Goal: Information Seeking & Learning: Compare options

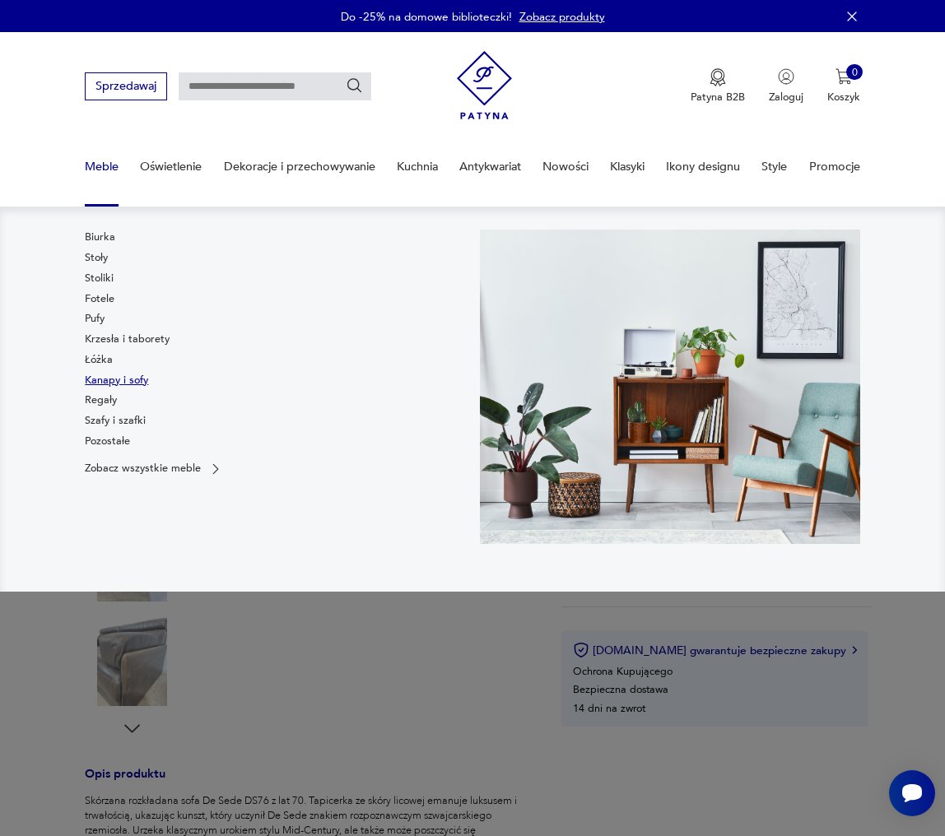
click at [107, 381] on link "Kanapy i sofy" at bounding box center [116, 380] width 63 height 15
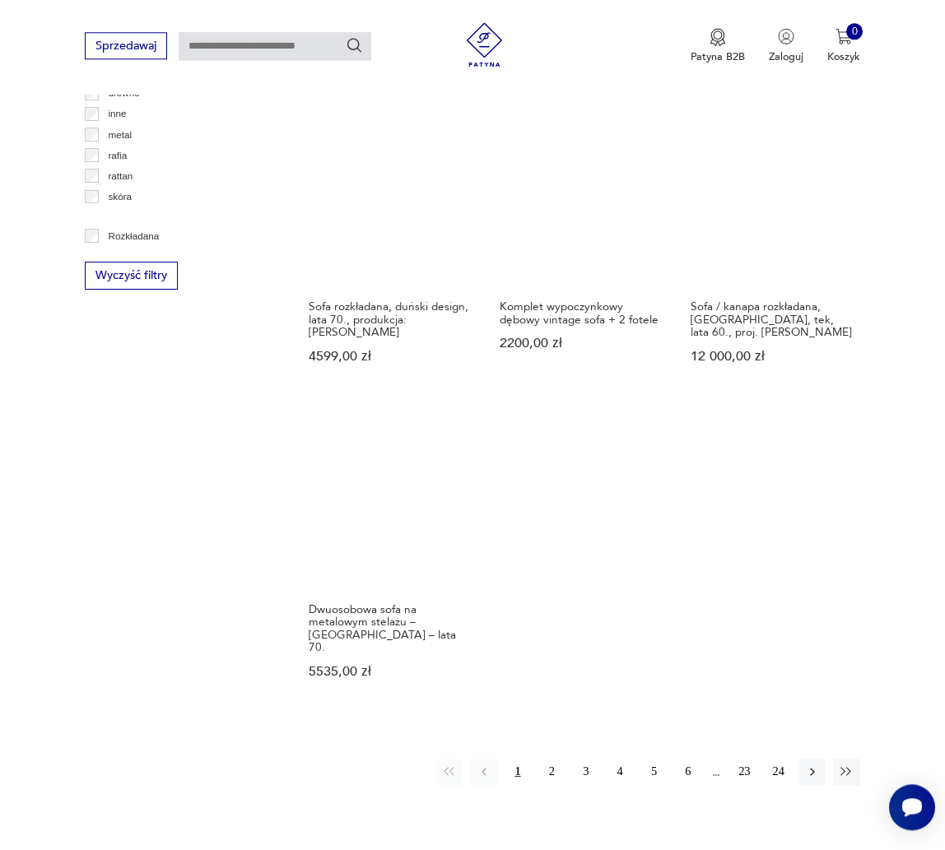
scroll to position [1857, 0]
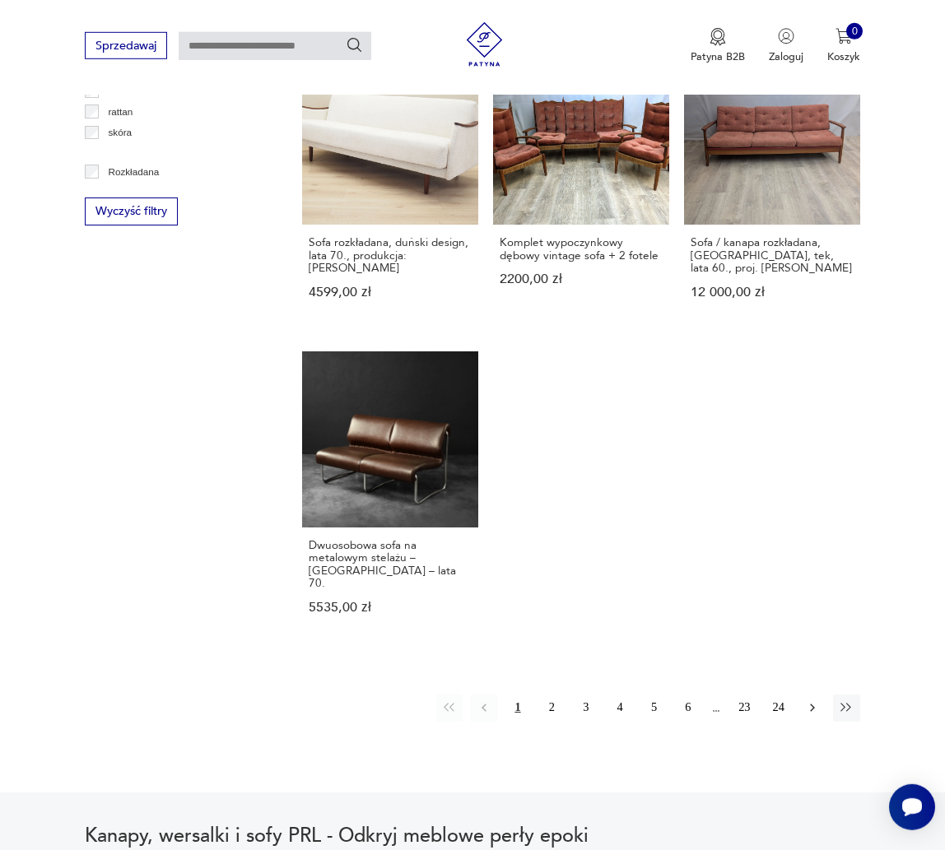
click at [813, 700] on icon "button" at bounding box center [812, 707] width 15 height 15
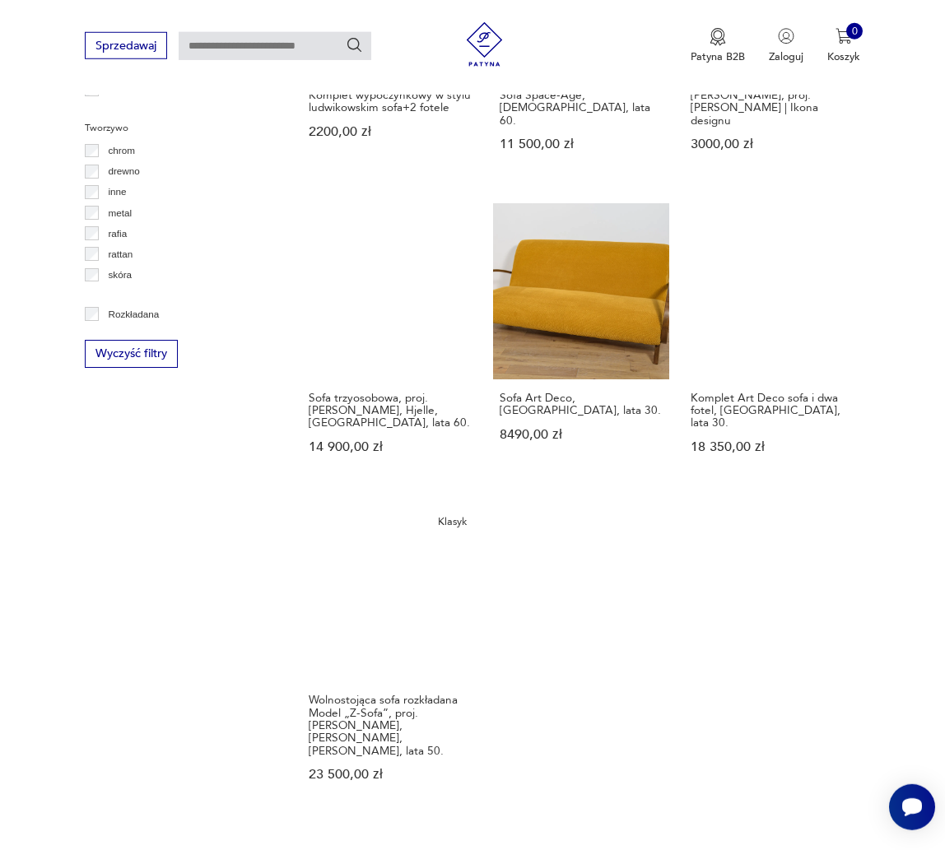
scroll to position [1726, 0]
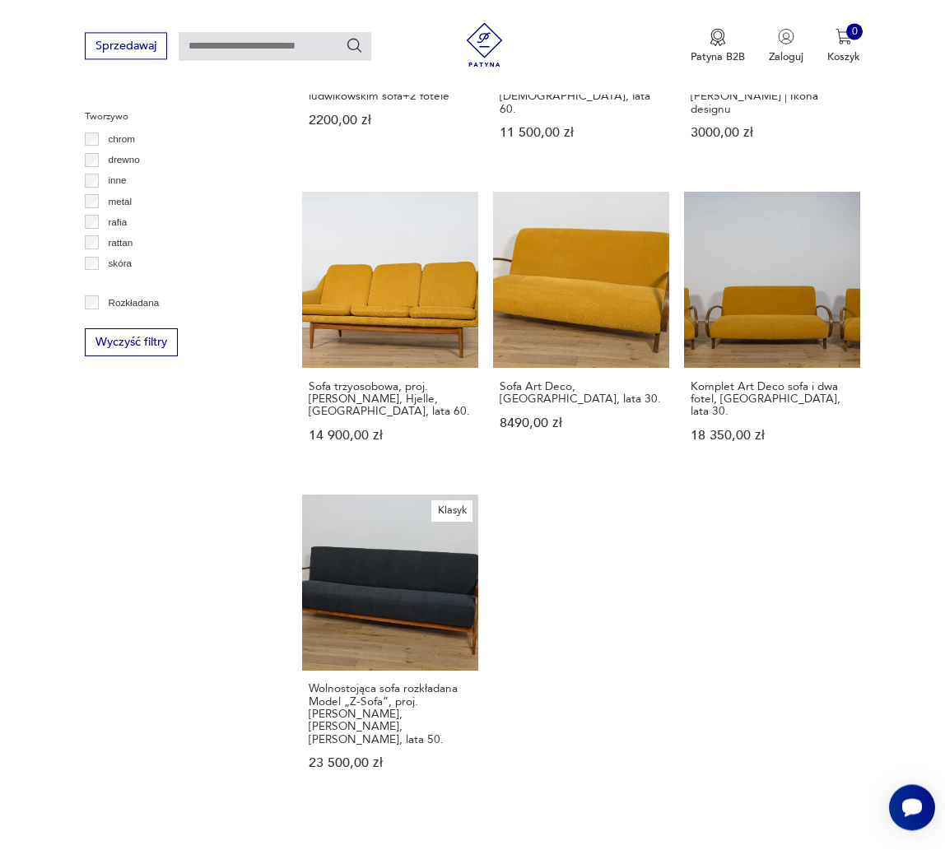
click at [814, 849] on icon "button" at bounding box center [812, 864] width 5 height 8
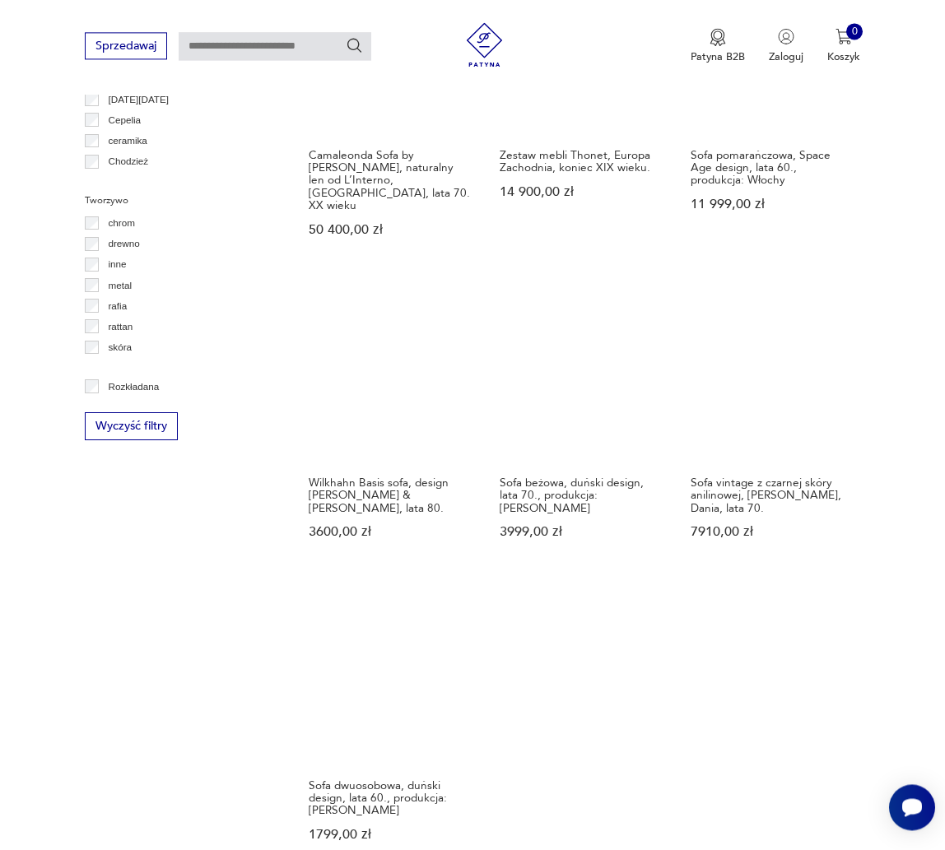
scroll to position [1810, 0]
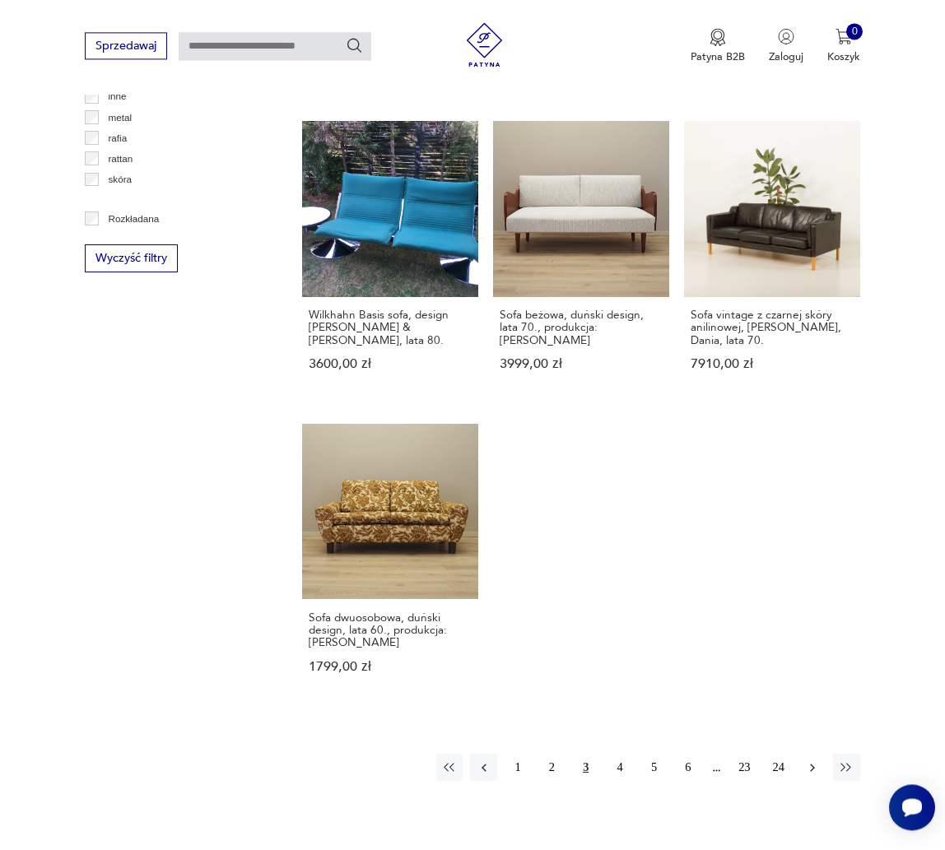
click at [812, 764] on icon "button" at bounding box center [812, 768] width 5 height 8
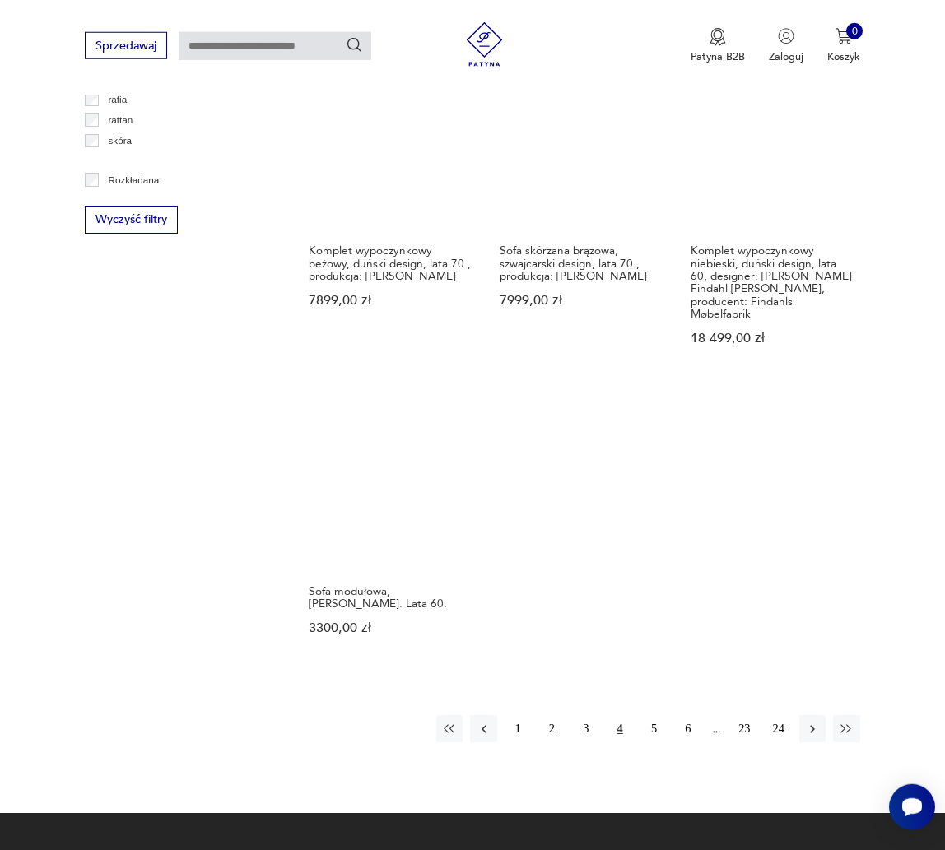
scroll to position [1894, 0]
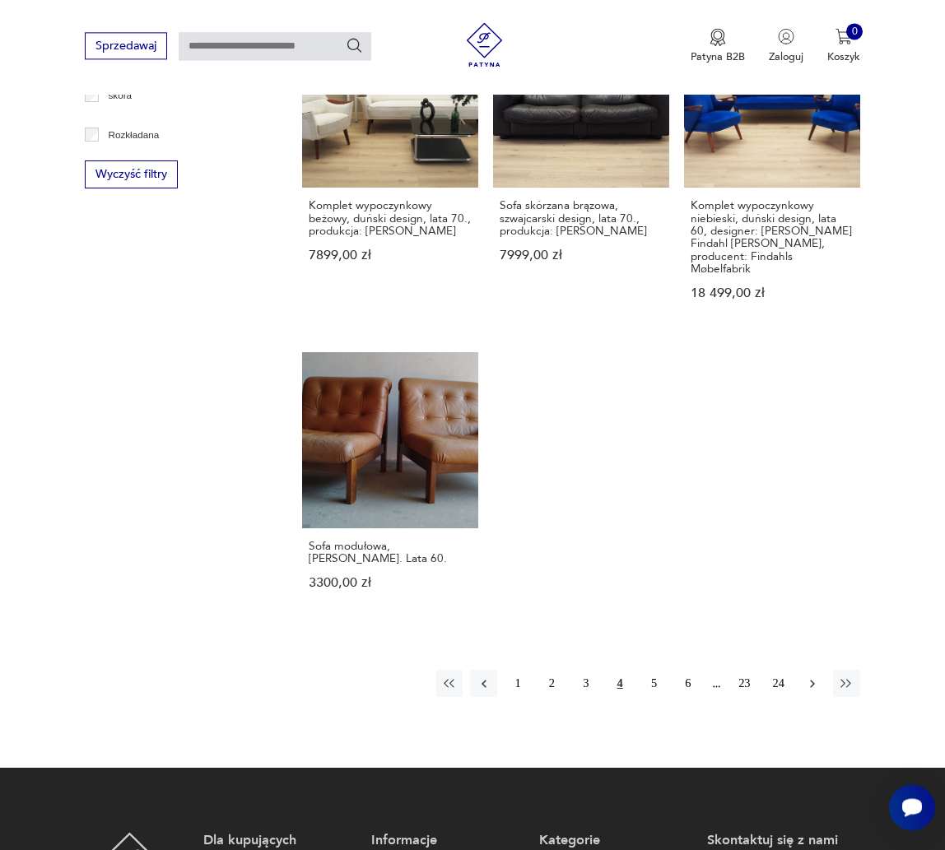
click at [816, 677] on icon "button" at bounding box center [812, 684] width 15 height 15
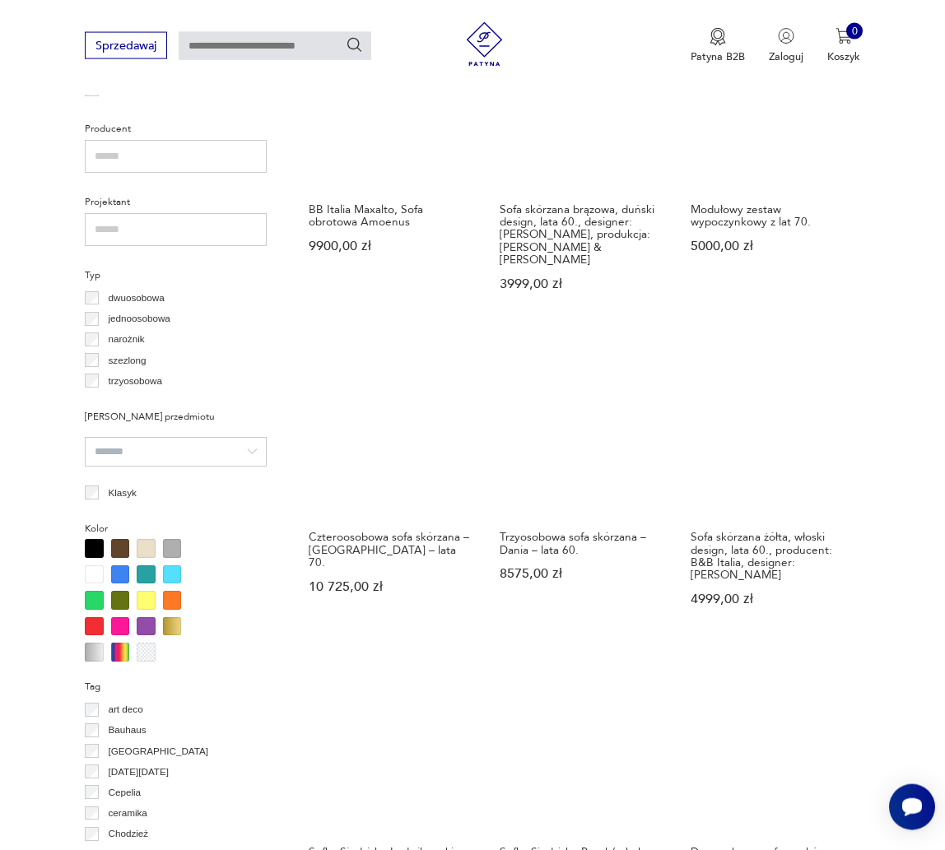
scroll to position [970, 0]
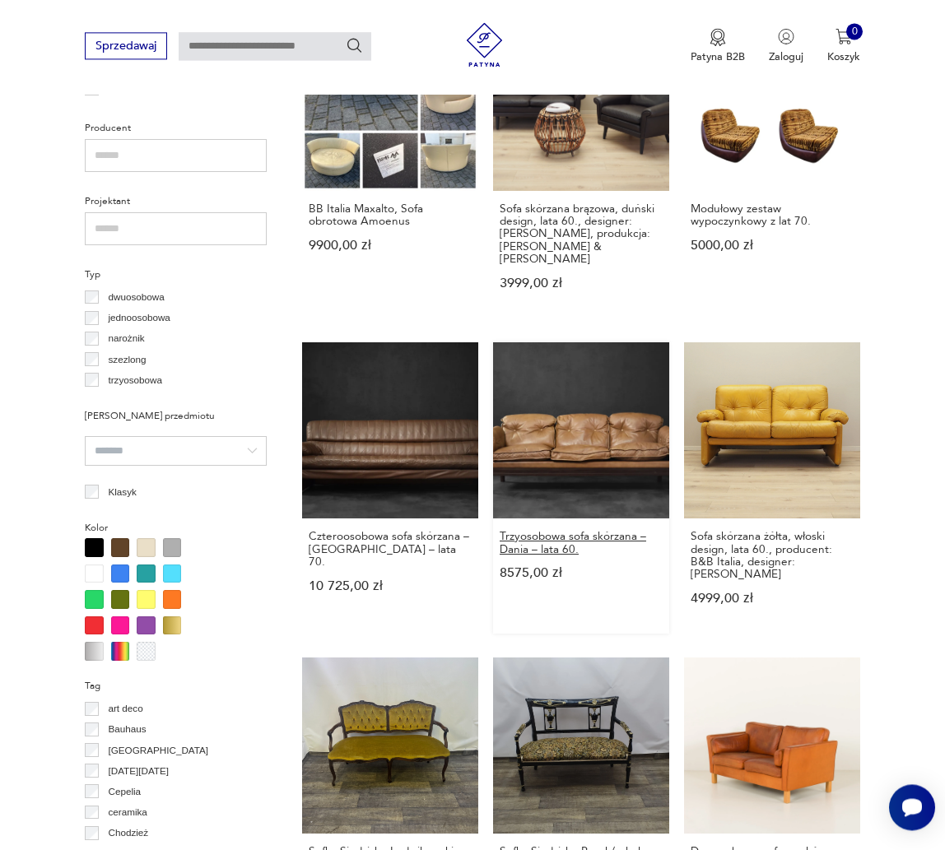
click at [552, 530] on h3 "Trzyosobowa sofa skórzana – Dania – lata 60." at bounding box center [581, 543] width 163 height 26
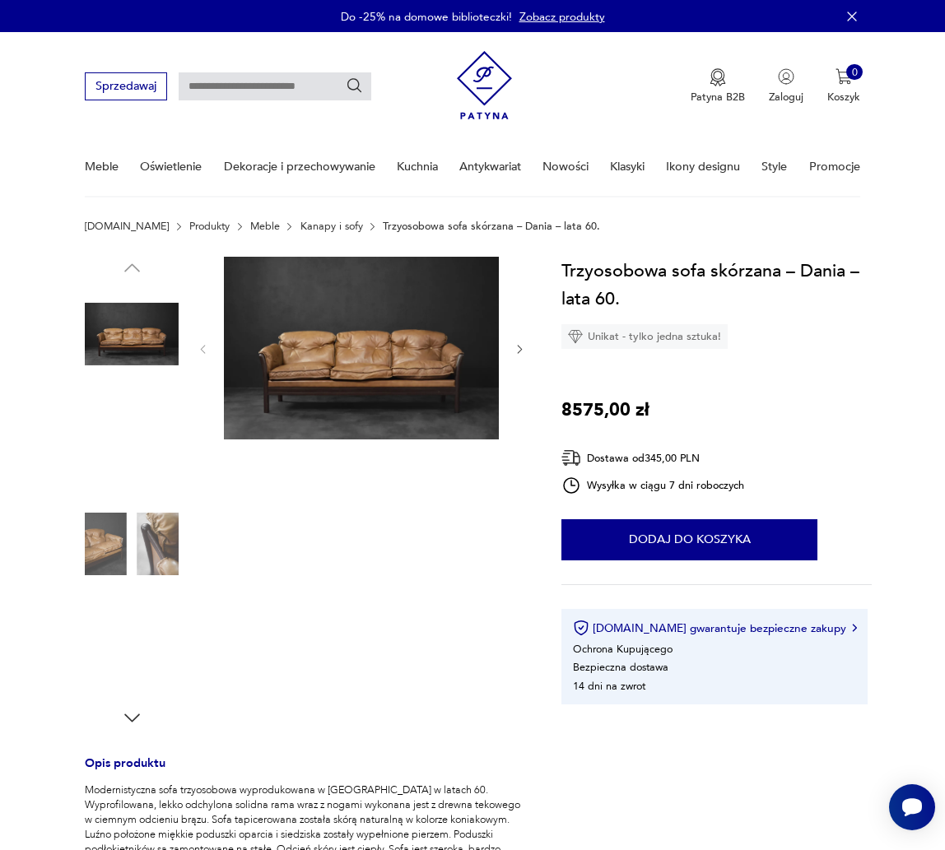
click at [343, 367] on img at bounding box center [361, 349] width 275 height 184
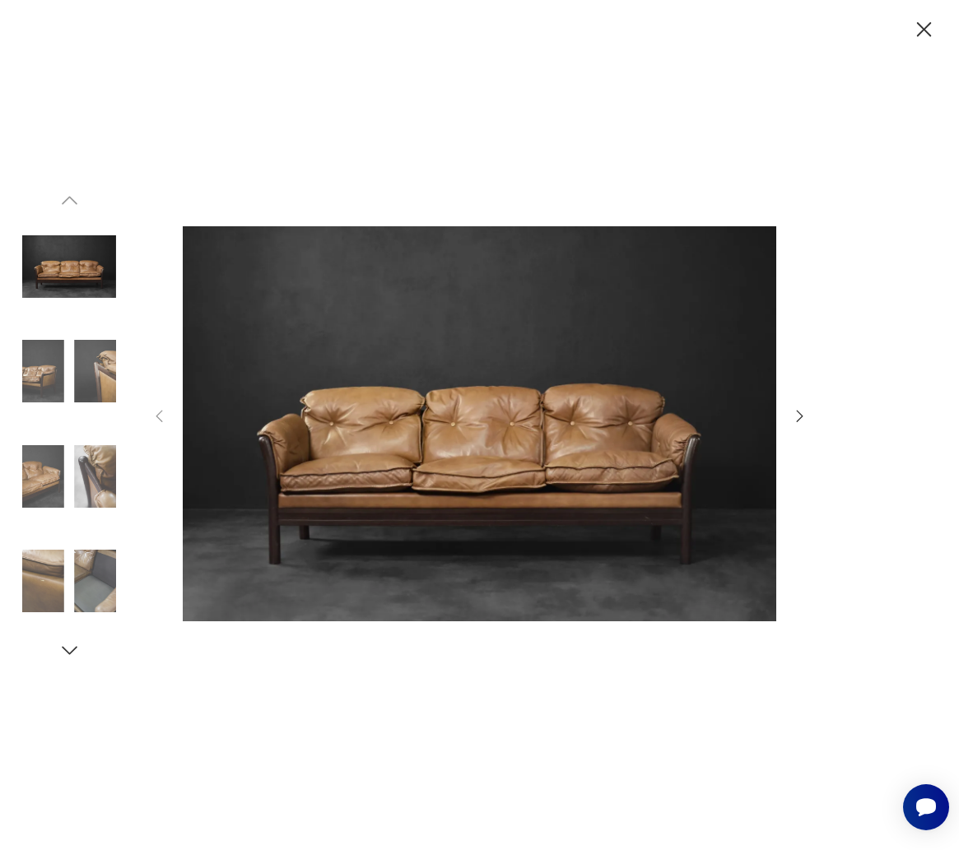
click at [795, 416] on icon "button" at bounding box center [800, 416] width 18 height 18
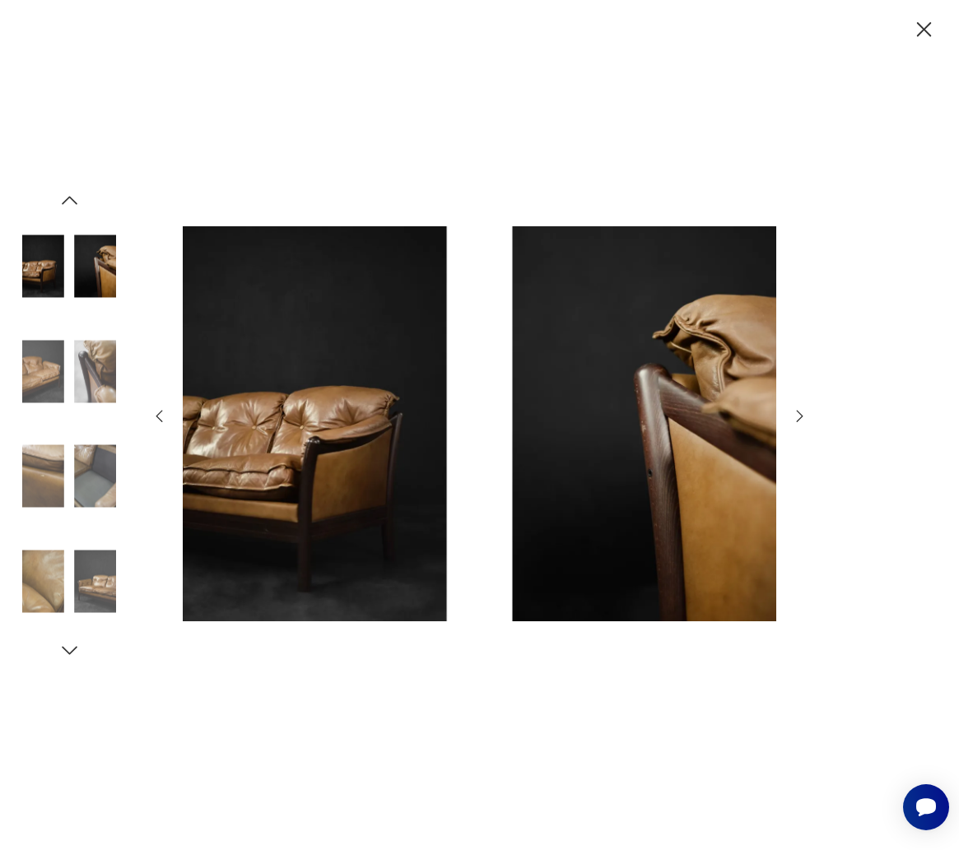
click at [795, 416] on icon "button" at bounding box center [800, 416] width 18 height 18
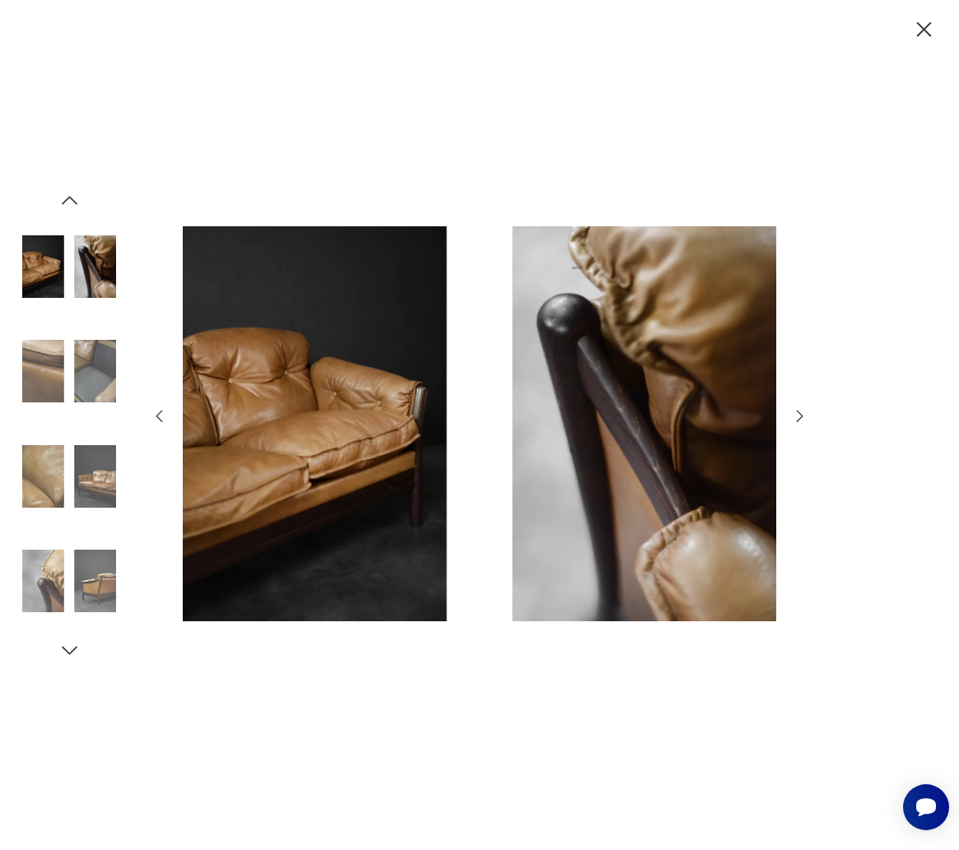
click at [795, 416] on icon "button" at bounding box center [800, 416] width 18 height 18
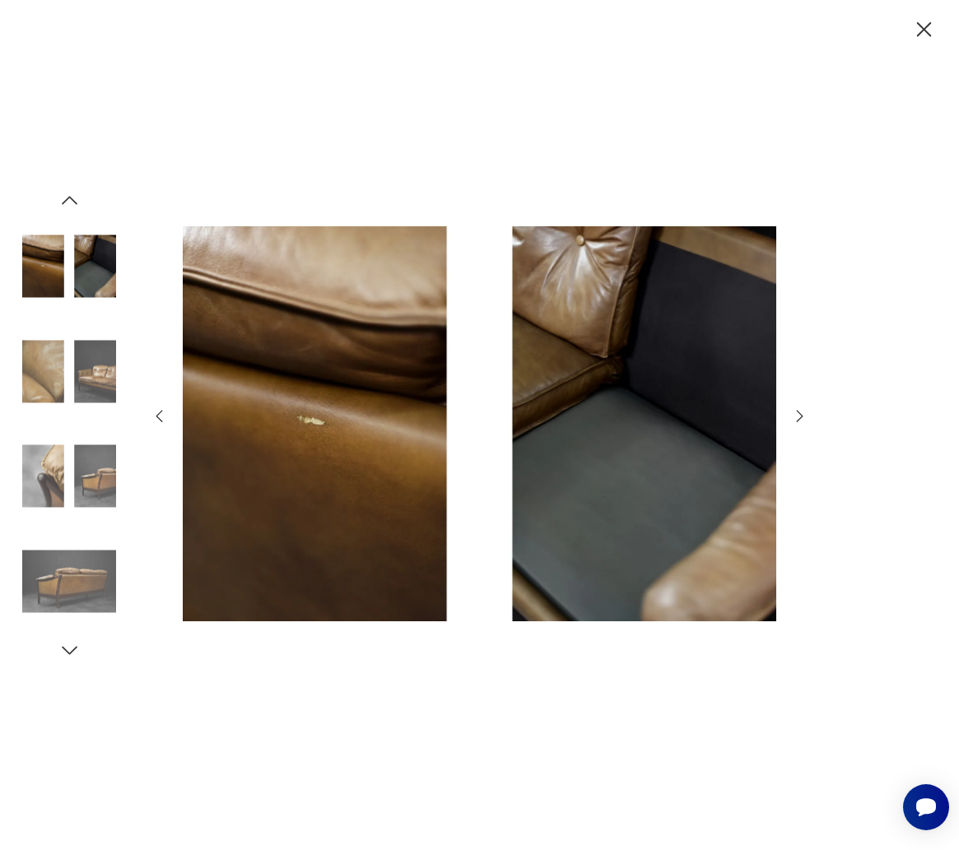
click at [795, 416] on icon "button" at bounding box center [800, 416] width 18 height 18
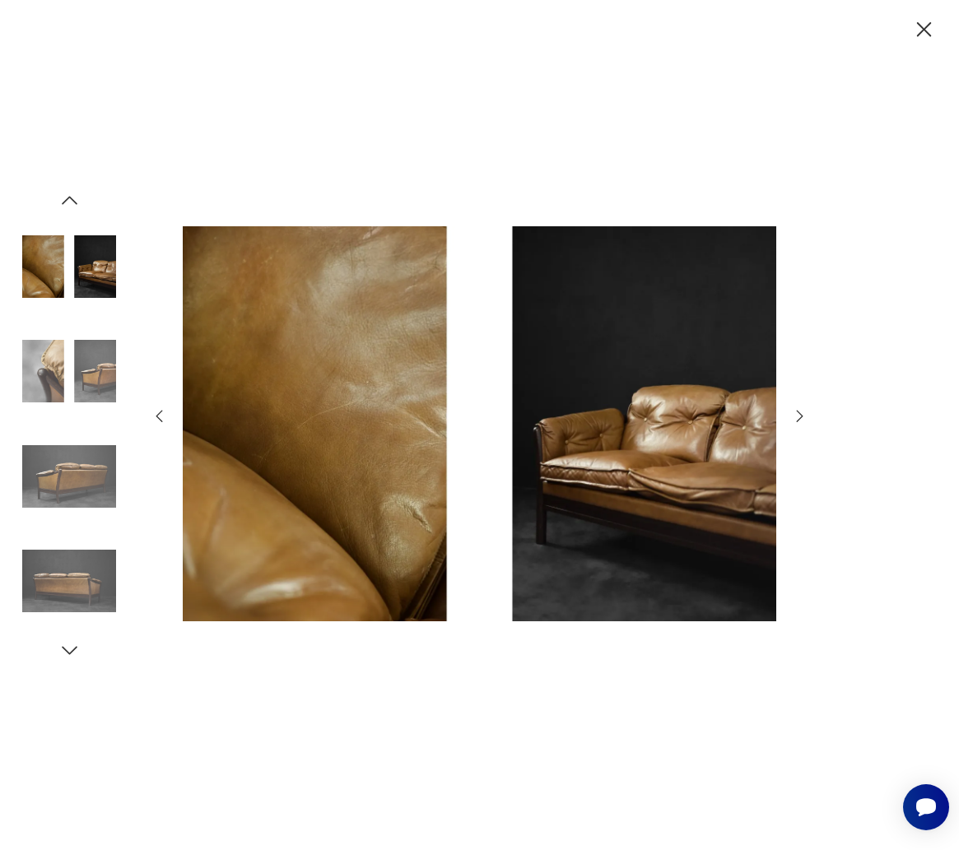
click at [795, 416] on icon "button" at bounding box center [800, 416] width 18 height 18
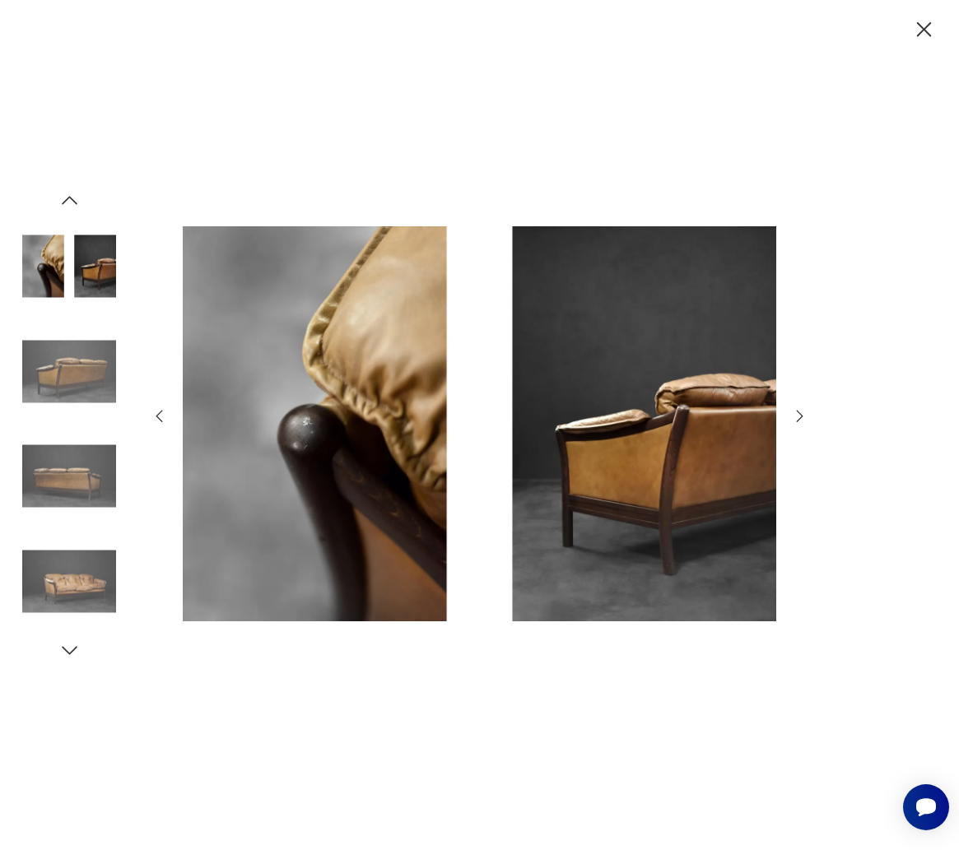
click at [795, 416] on icon "button" at bounding box center [800, 416] width 18 height 18
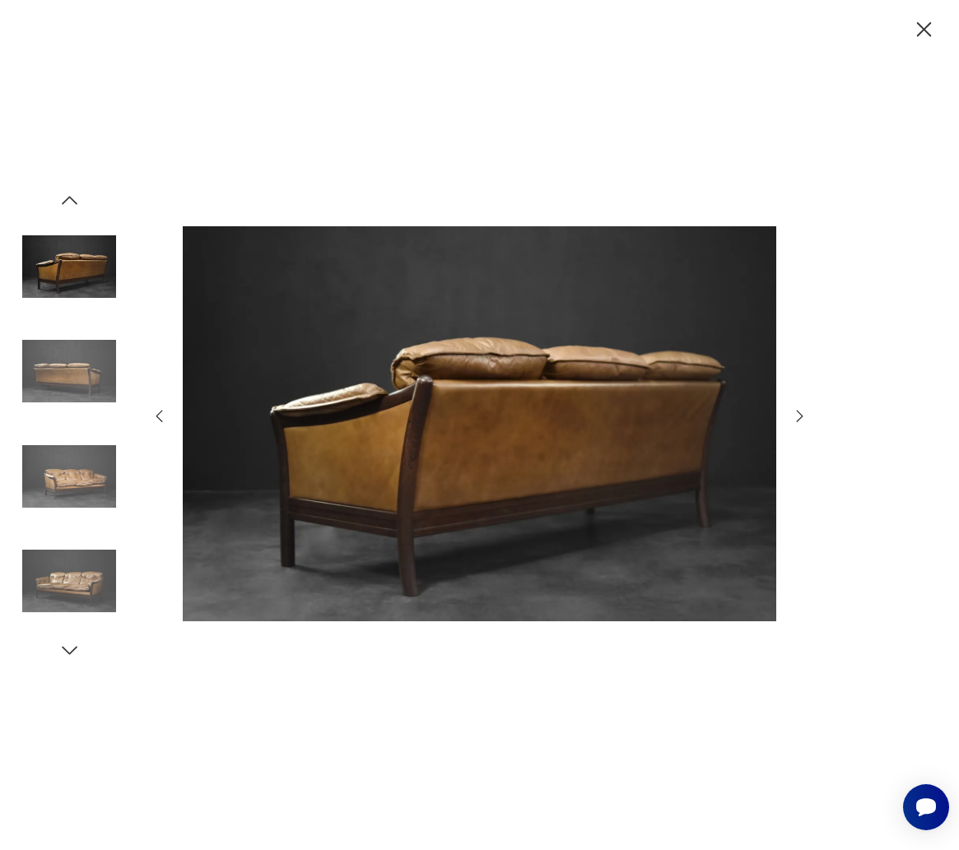
click at [795, 416] on icon "button" at bounding box center [800, 416] width 18 height 18
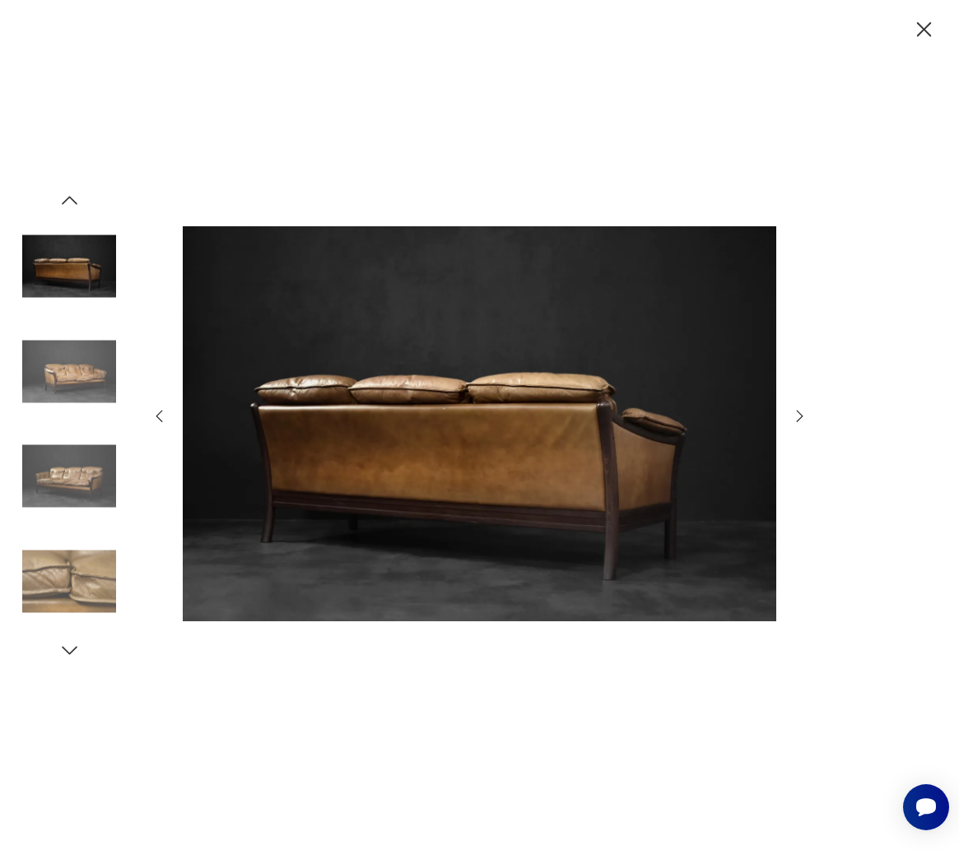
click at [795, 416] on icon "button" at bounding box center [800, 416] width 18 height 18
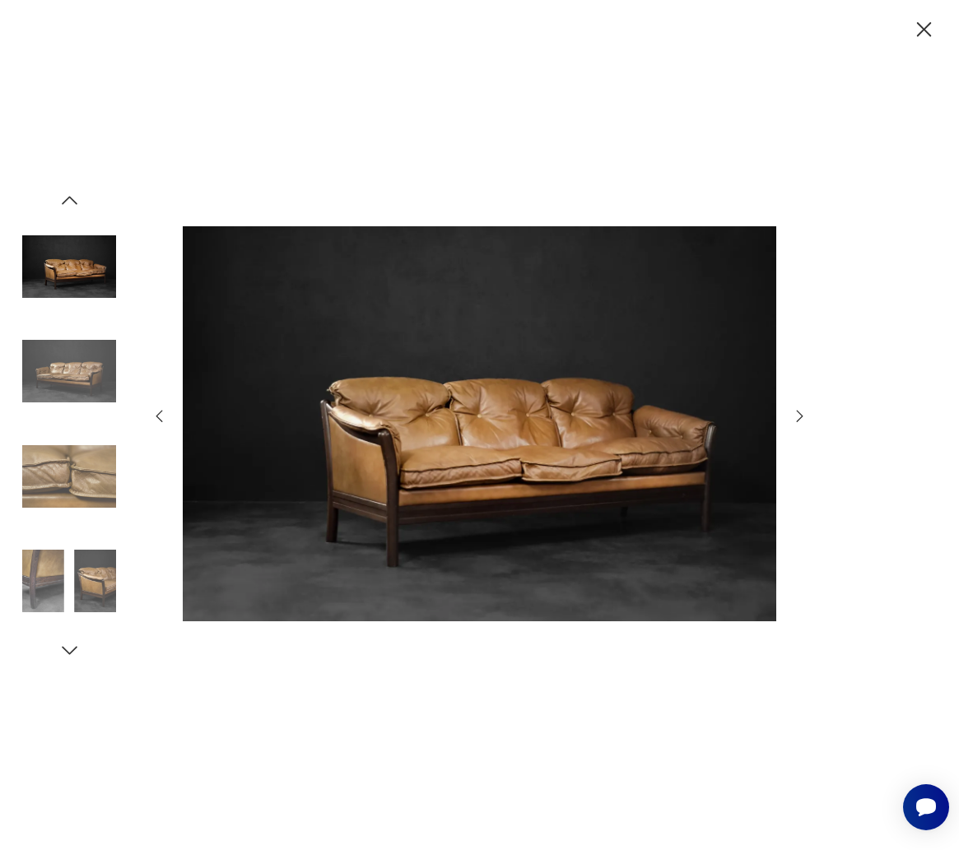
click at [795, 416] on icon "button" at bounding box center [800, 416] width 18 height 18
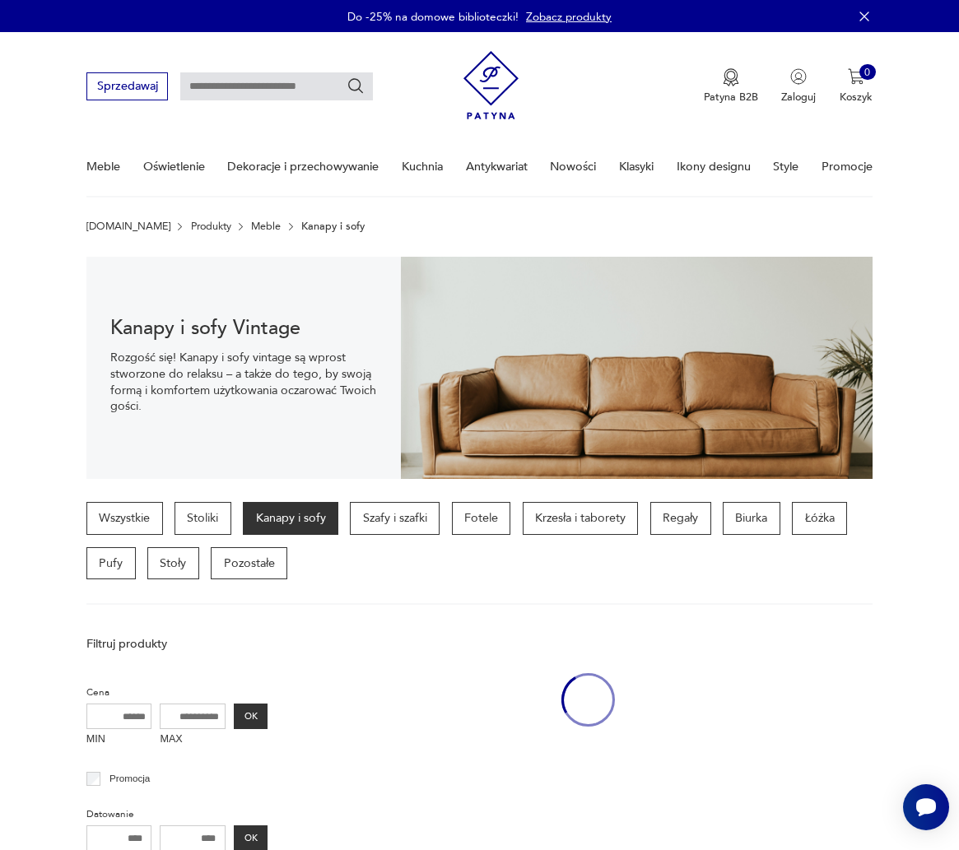
scroll to position [383, 0]
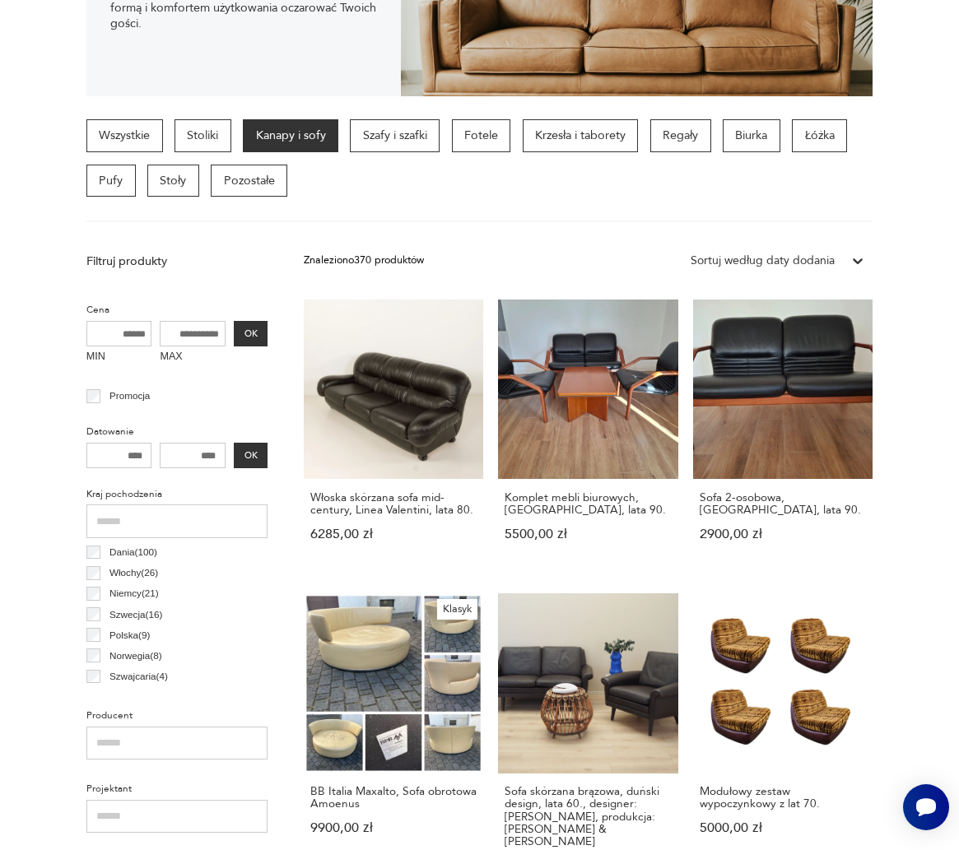
click at [607, 198] on div "Wszystkie Stoliki Kanapy i sofy Szafy i szafki Fotele Krzesła i taborety Regały…" at bounding box center [479, 170] width 786 height 103
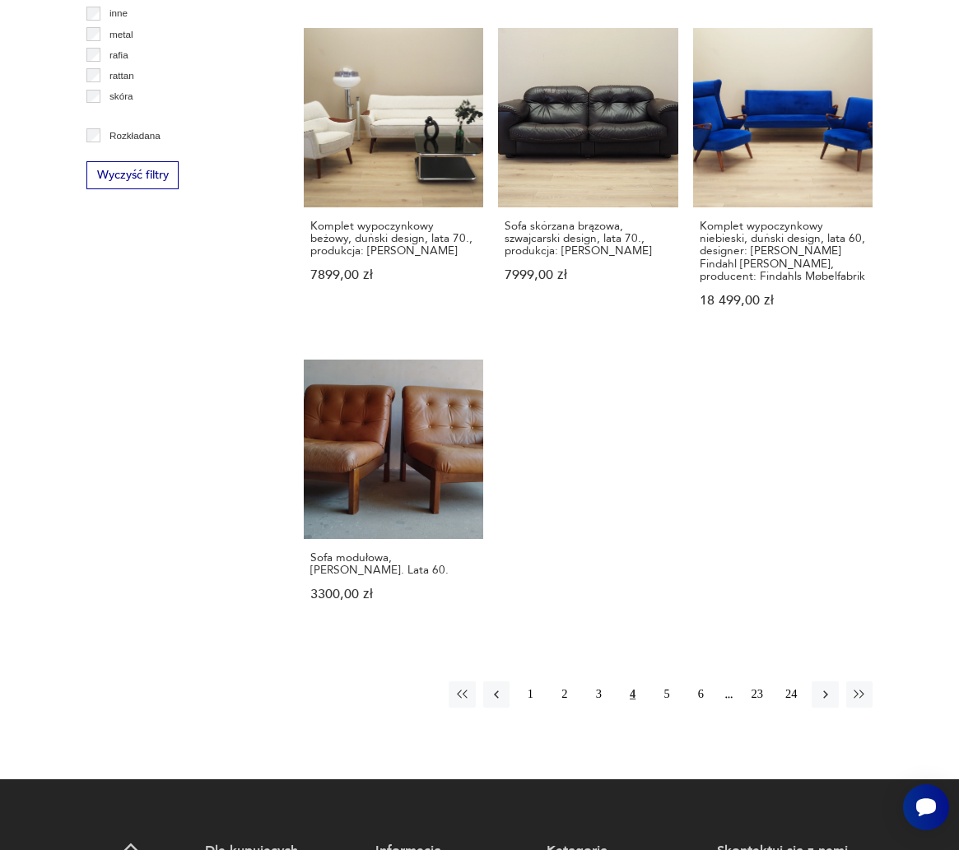
scroll to position [1723, 0]
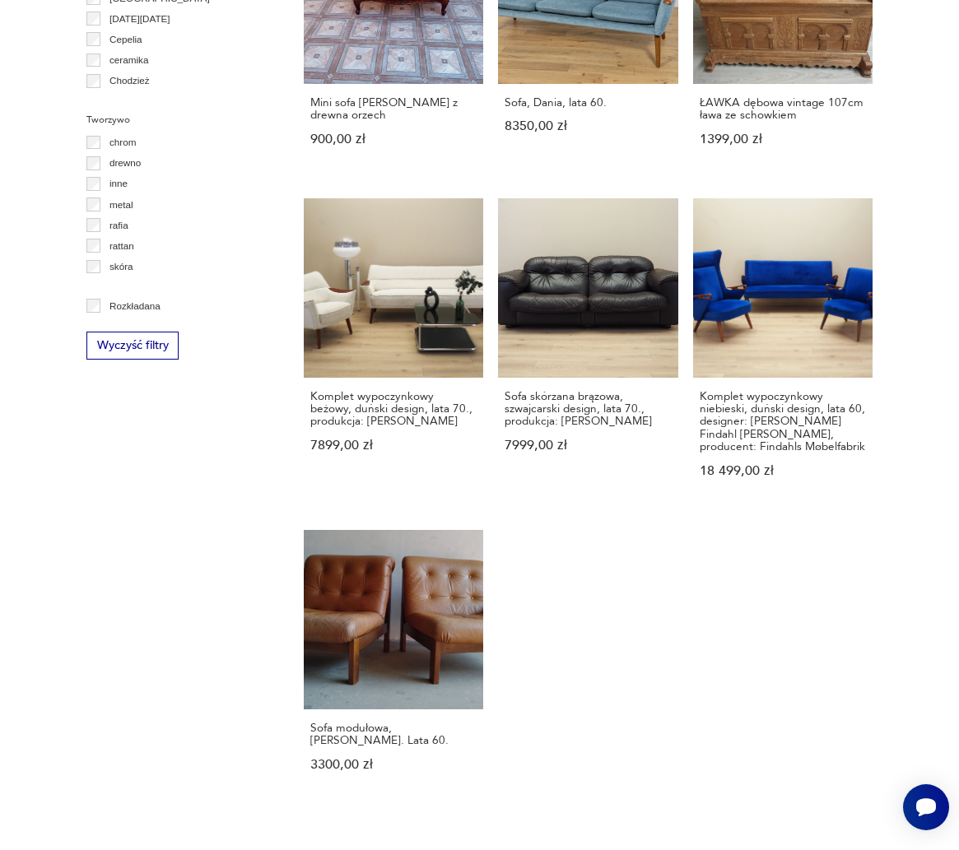
click at [217, 135] on div "chrom" at bounding box center [177, 142] width 182 height 21
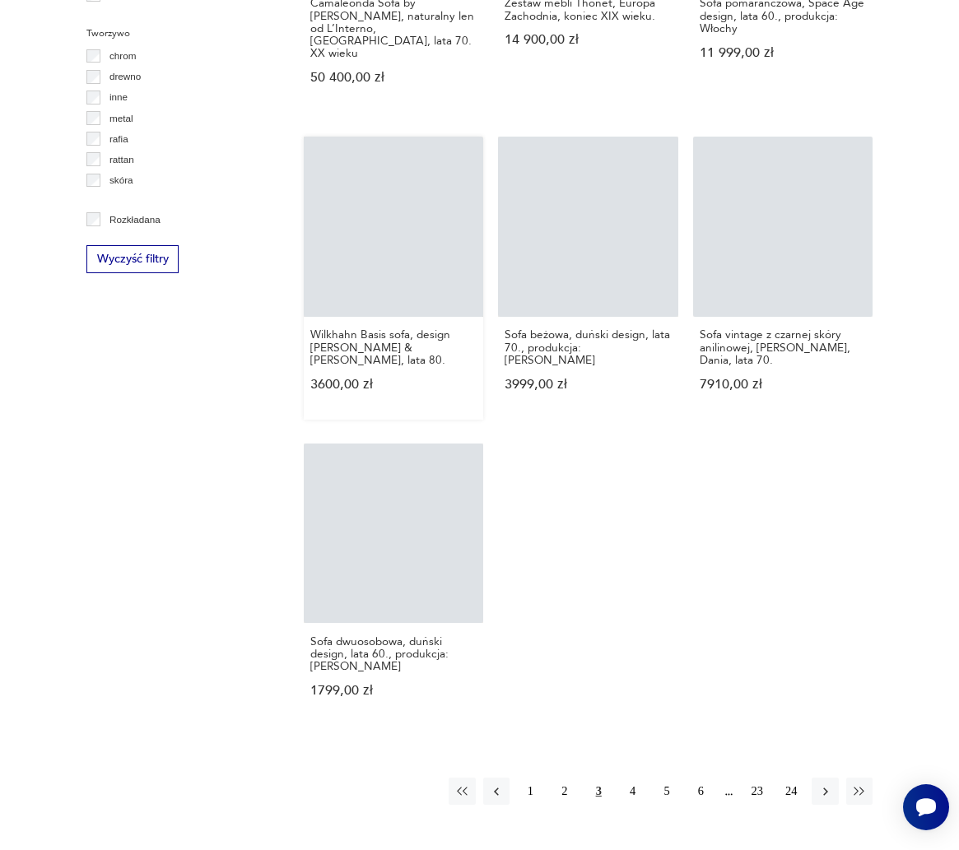
scroll to position [1723, 0]
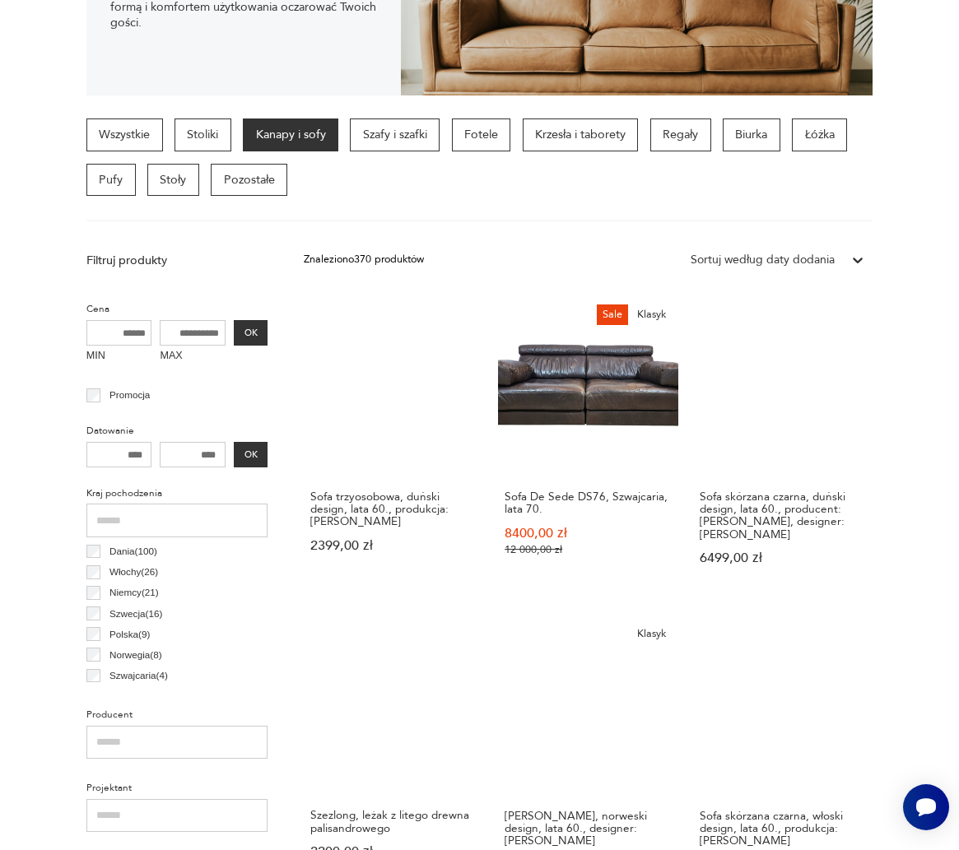
scroll to position [383, 0]
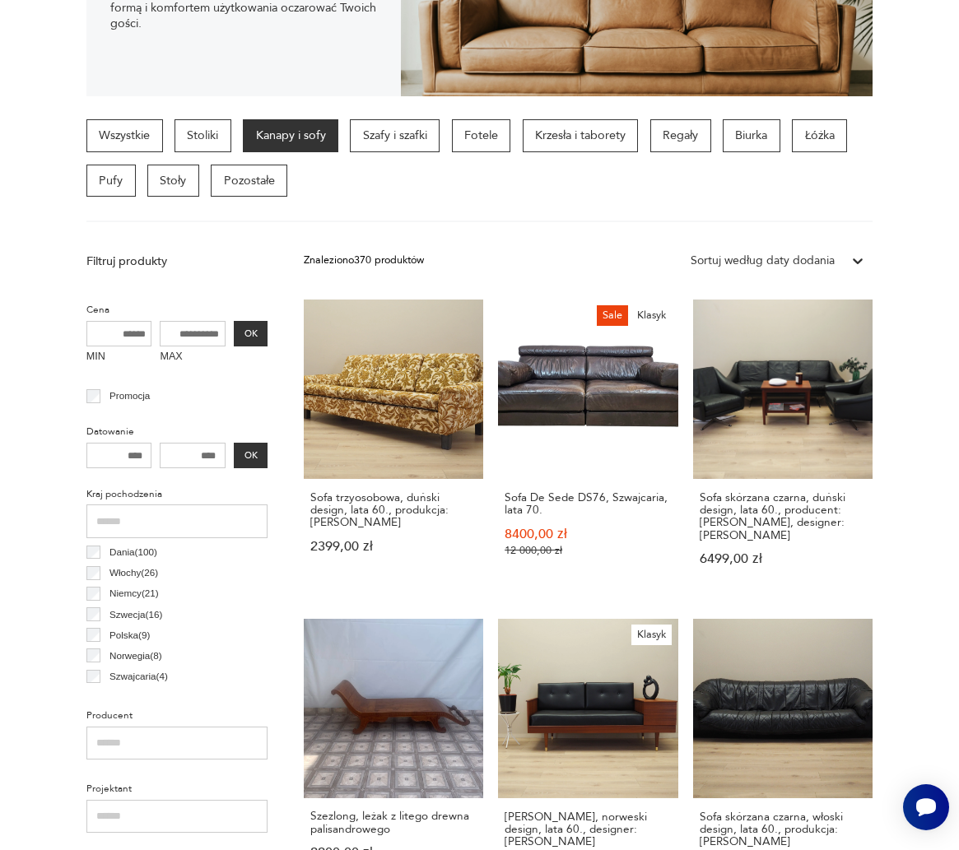
drag, startPoint x: 281, startPoint y: 709, endPoint x: 282, endPoint y: 588, distance: 120.2
click at [405, 140] on p "Szafy i szafki" at bounding box center [395, 135] width 90 height 33
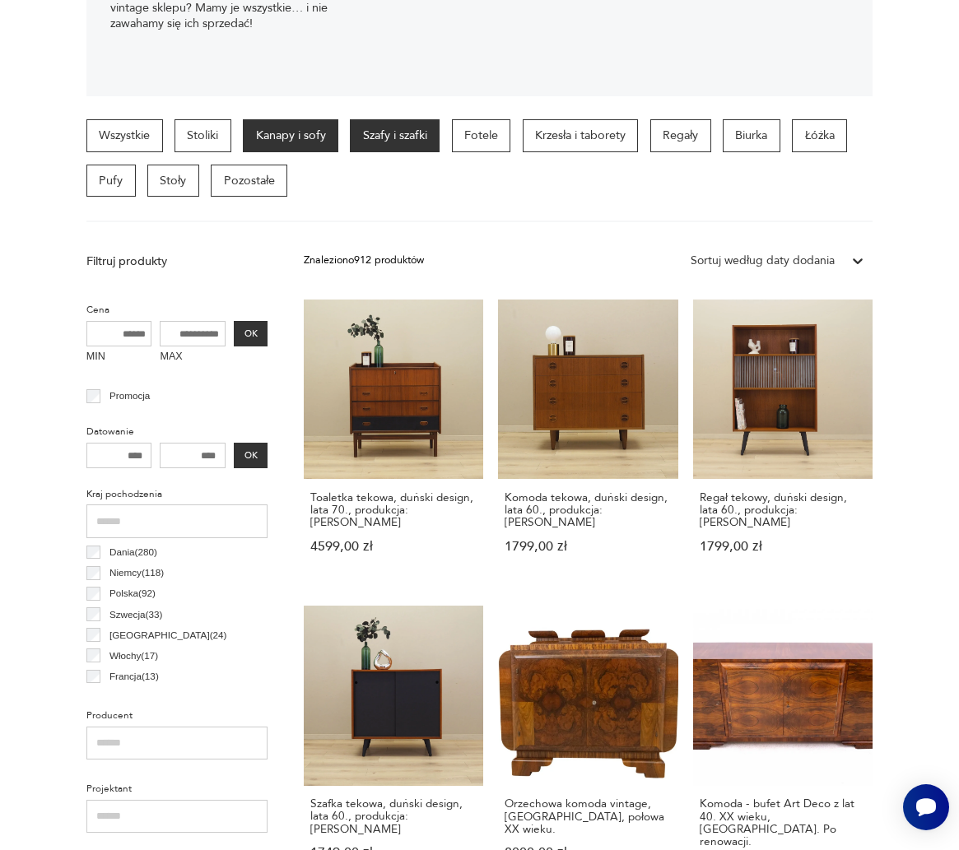
click at [302, 141] on p "Kanapy i sofy" at bounding box center [290, 135] width 95 height 33
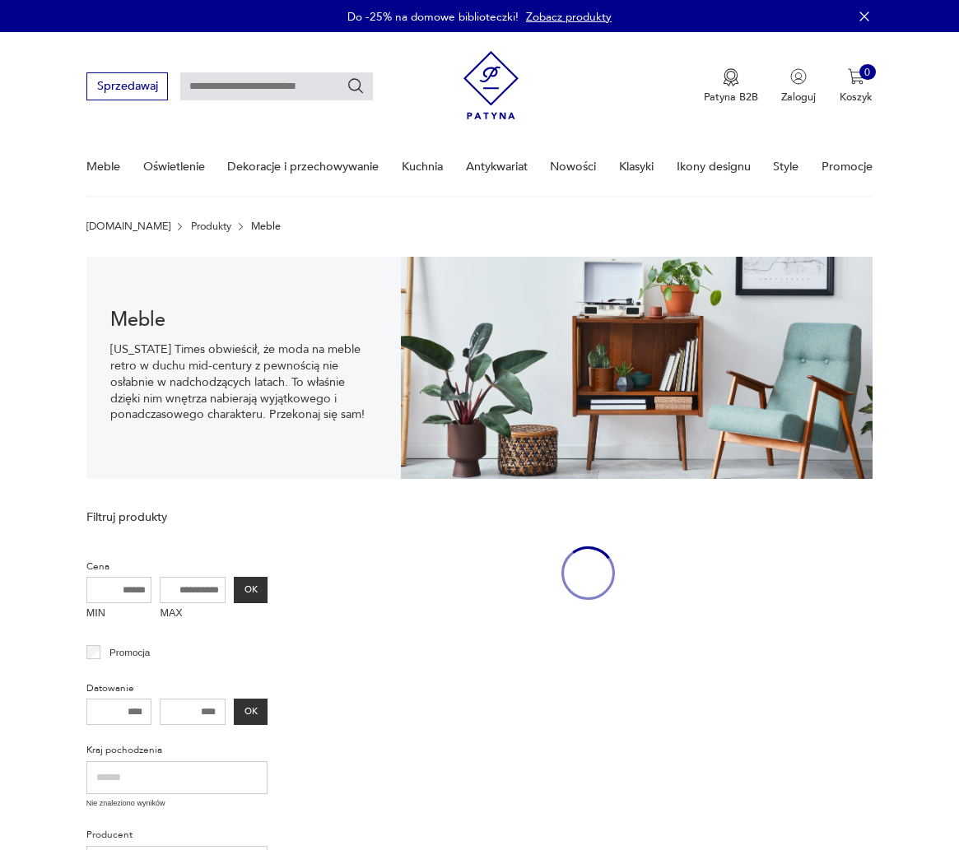
click at [105, 168] on link "Meble" at bounding box center [103, 166] width 34 height 57
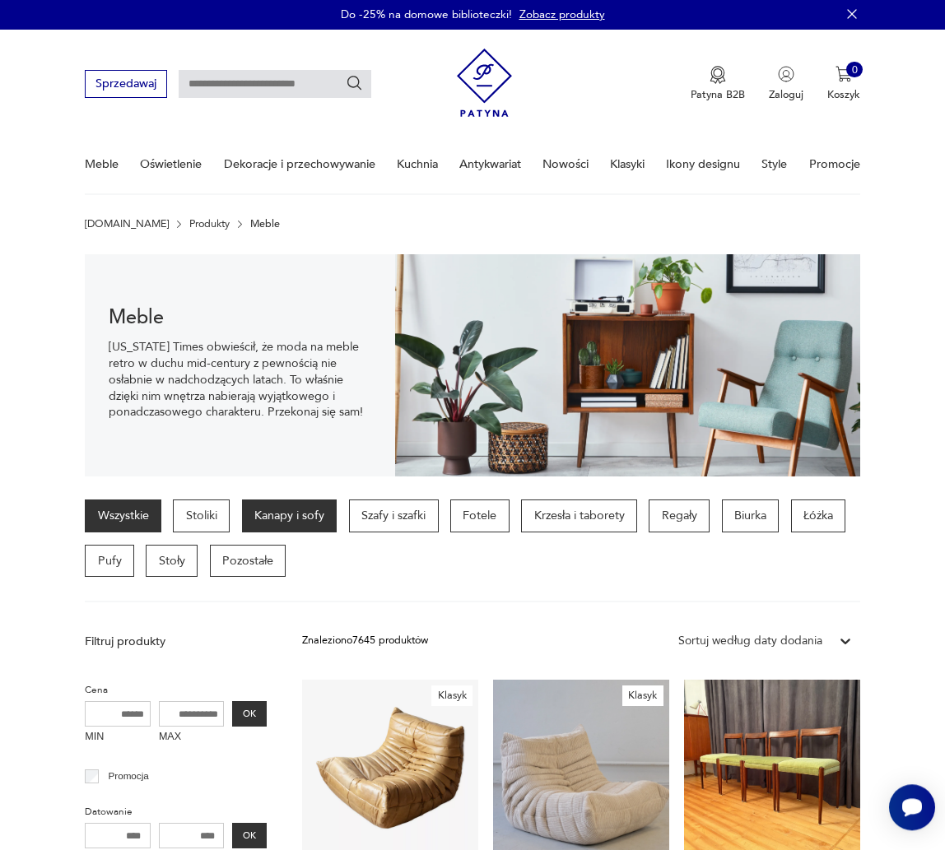
click at [301, 517] on p "Kanapy i sofy" at bounding box center [289, 516] width 95 height 33
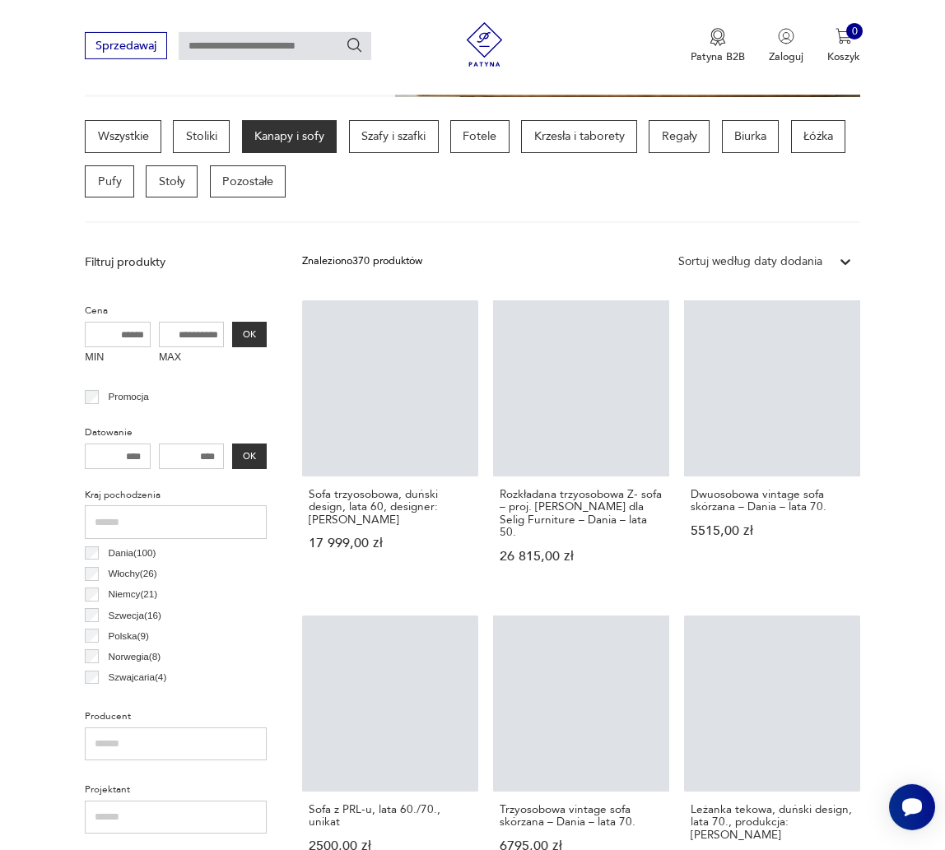
scroll to position [383, 0]
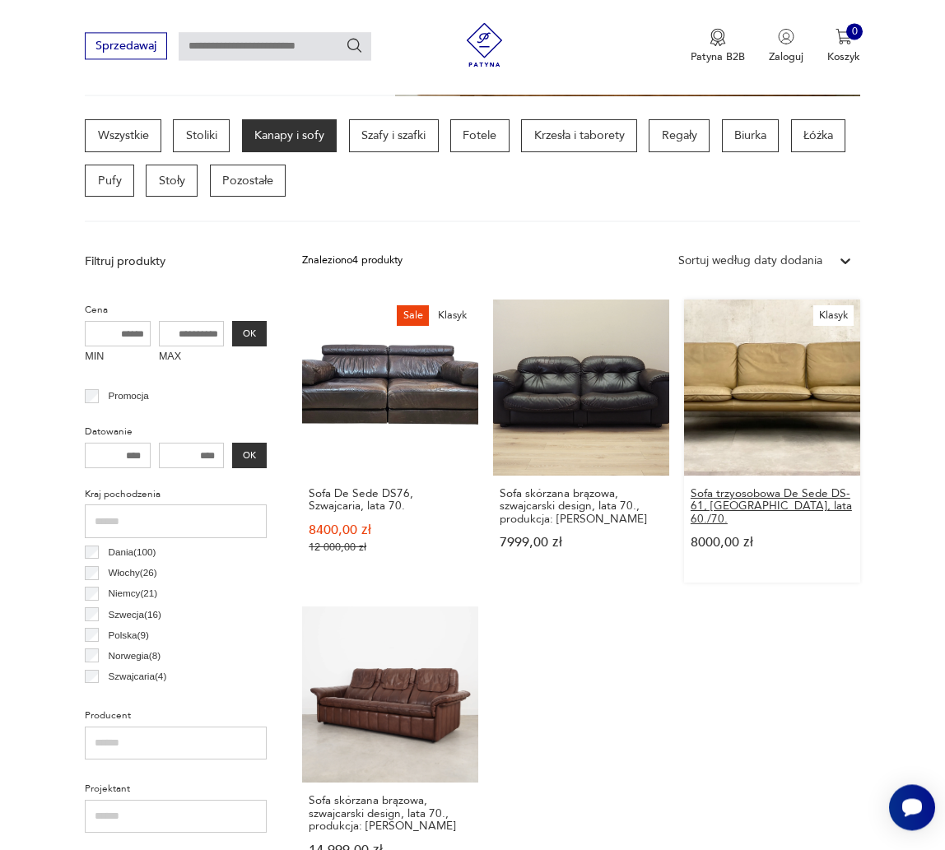
click at [748, 505] on h3 "Sofa trzyosobowa De Sede DS-61, Szwajcaria, lata 60./70." at bounding box center [772, 506] width 163 height 38
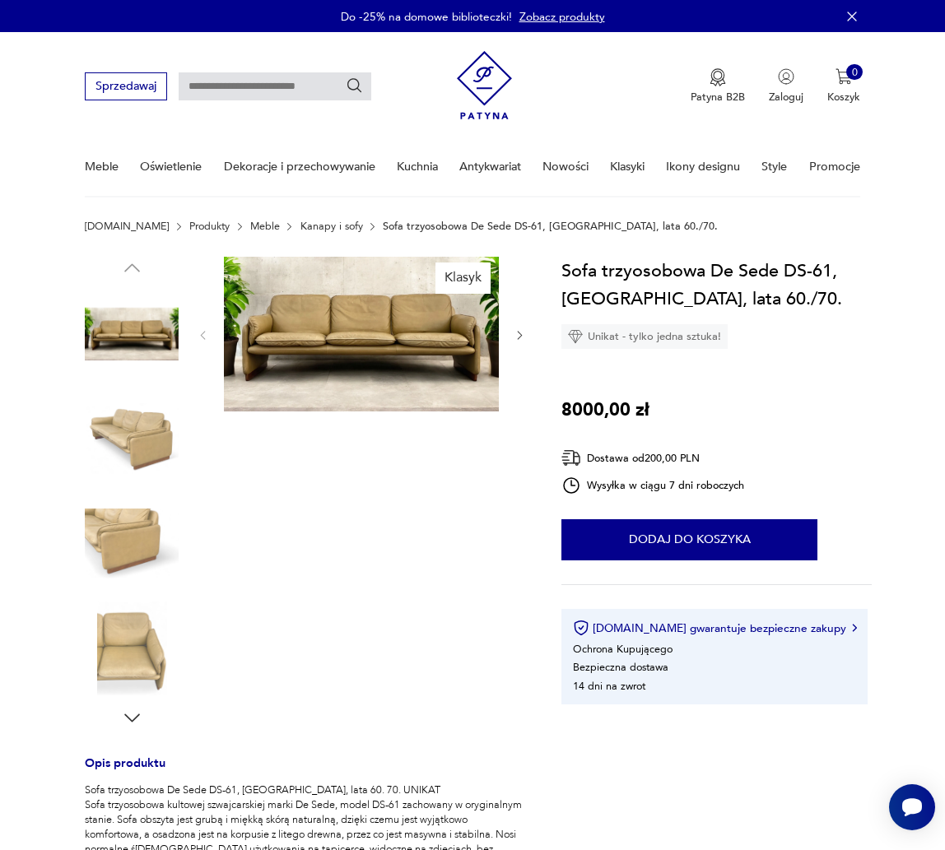
click at [363, 336] on img at bounding box center [361, 334] width 275 height 155
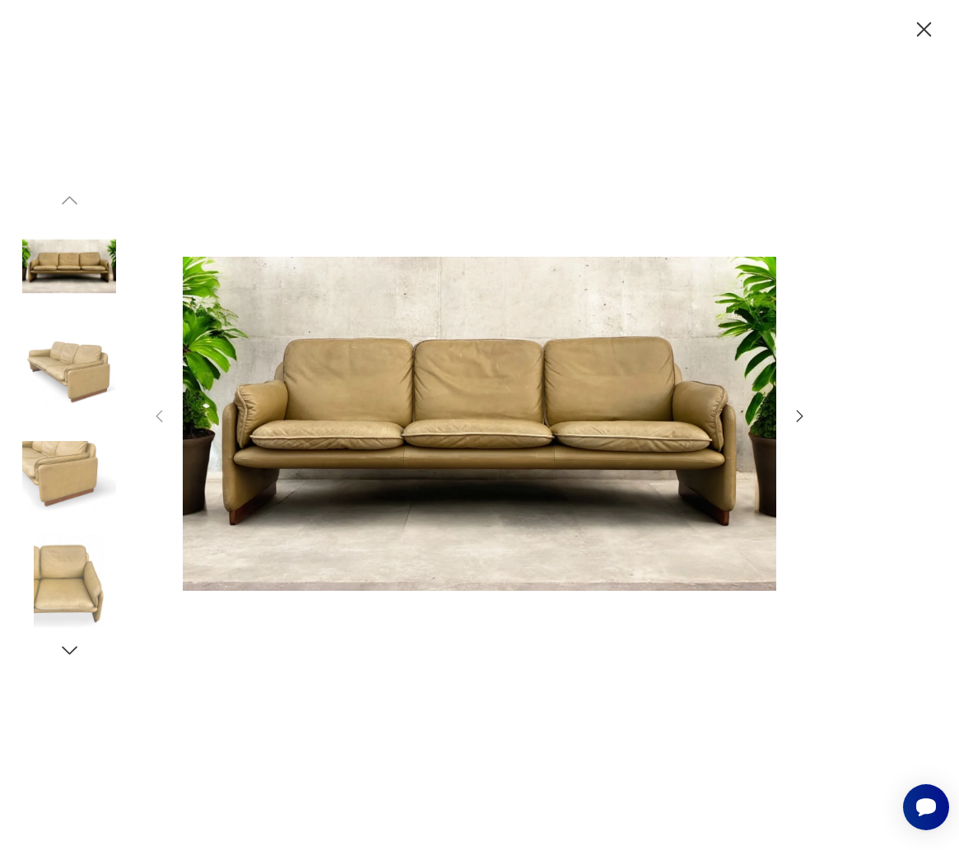
click at [790, 416] on div at bounding box center [480, 425] width 658 height 682
click at [796, 416] on icon "button" at bounding box center [800, 416] width 18 height 18
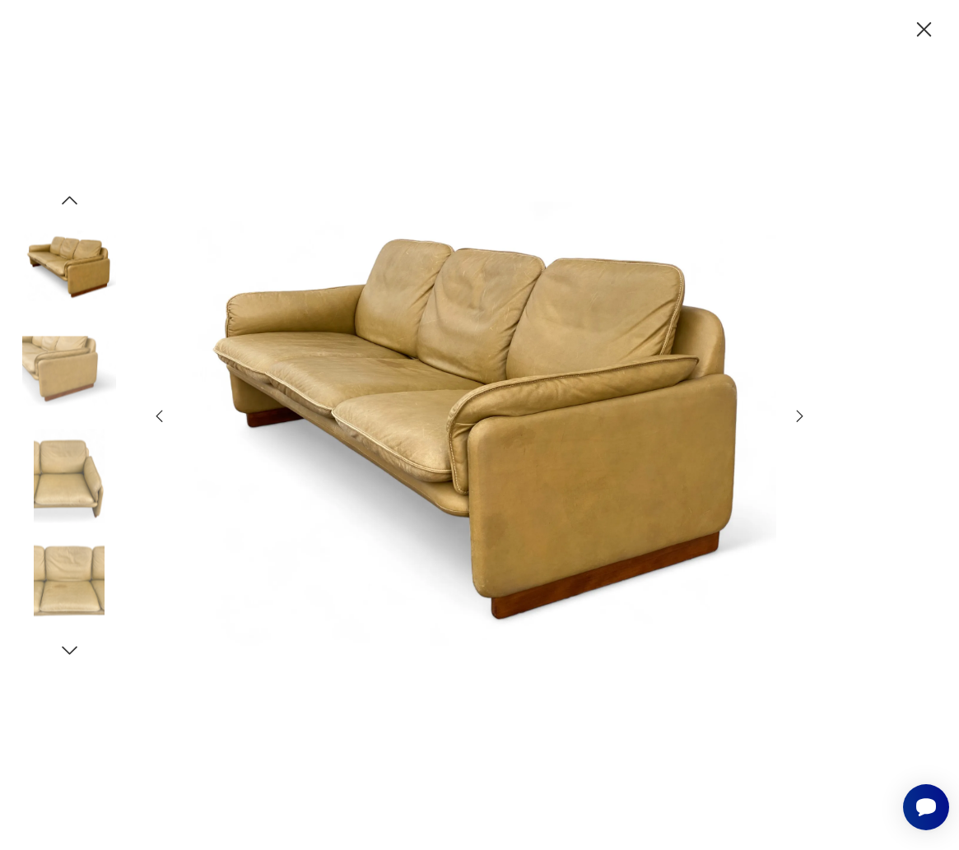
click at [796, 416] on icon "button" at bounding box center [800, 416] width 18 height 18
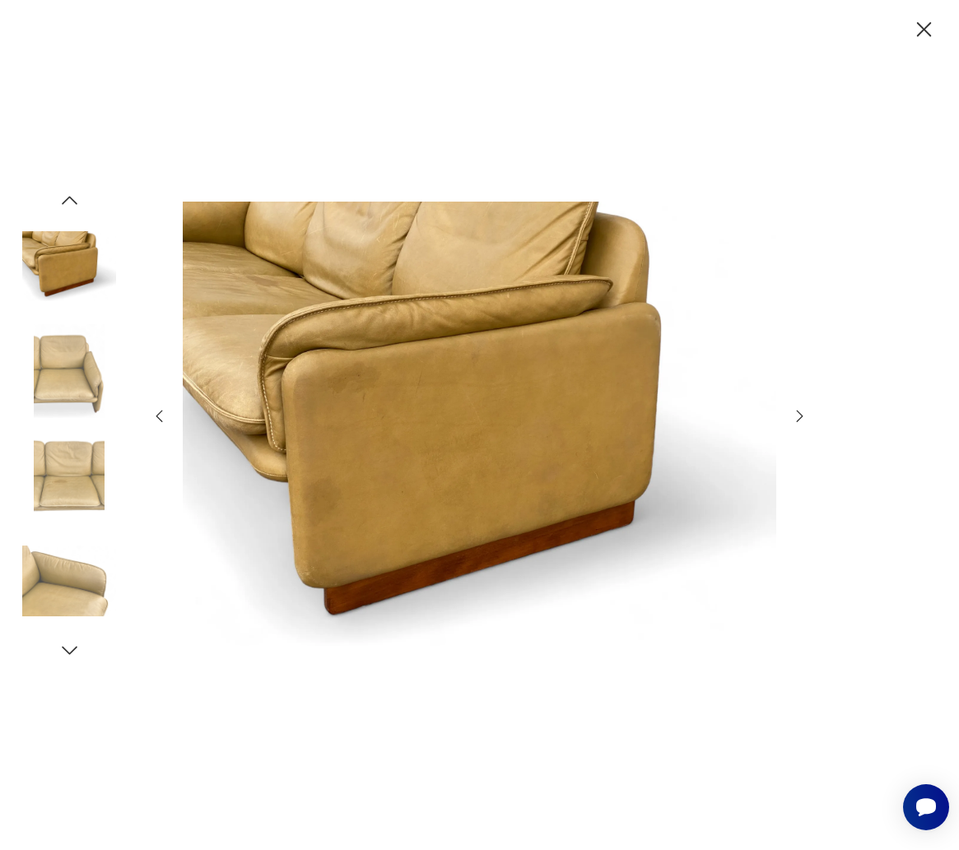
click at [796, 416] on icon "button" at bounding box center [800, 416] width 18 height 18
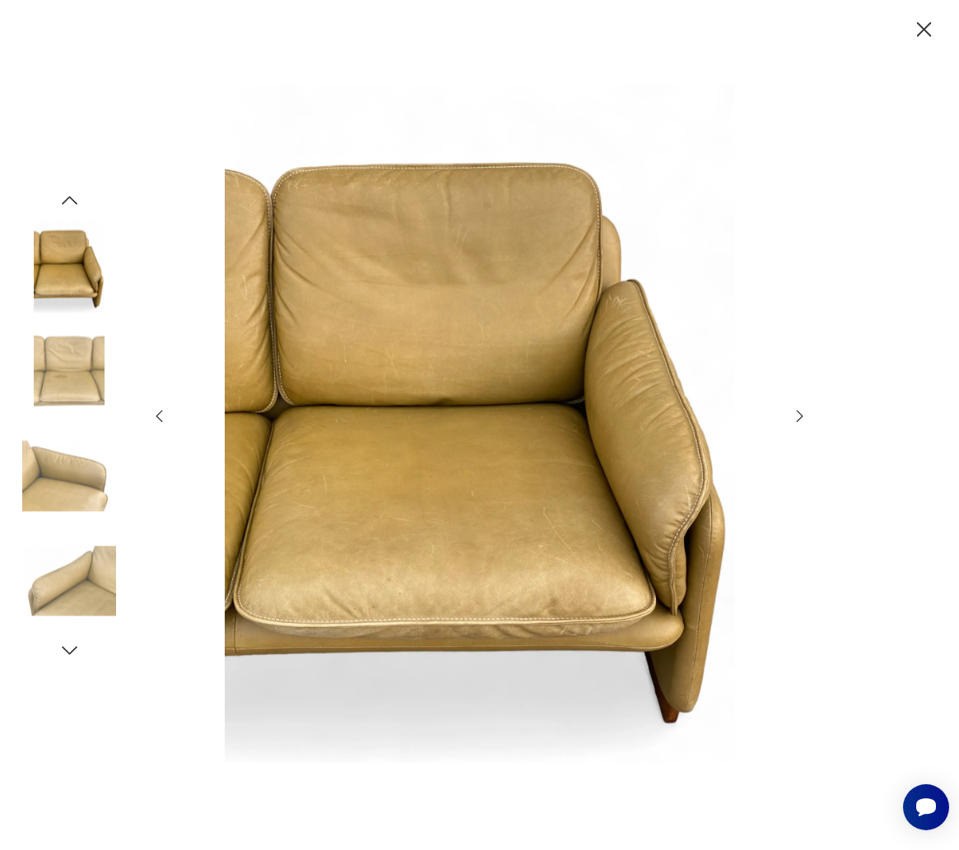
click at [796, 416] on icon "button" at bounding box center [800, 416] width 18 height 18
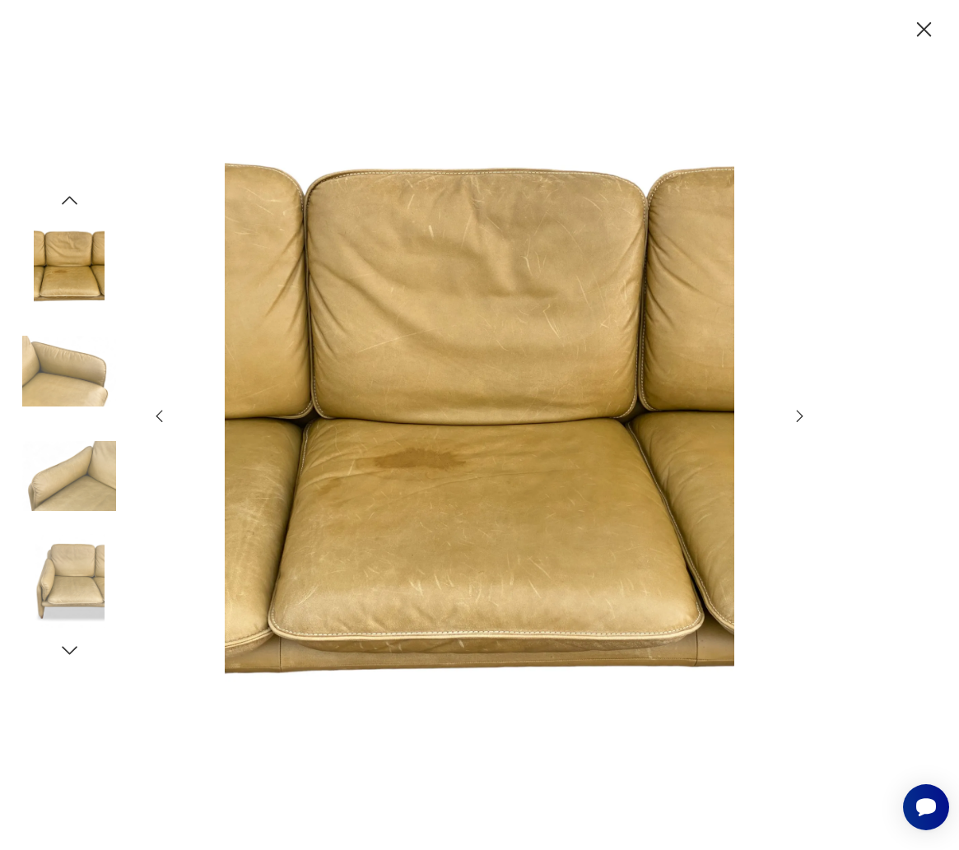
click at [796, 416] on icon "button" at bounding box center [800, 416] width 18 height 18
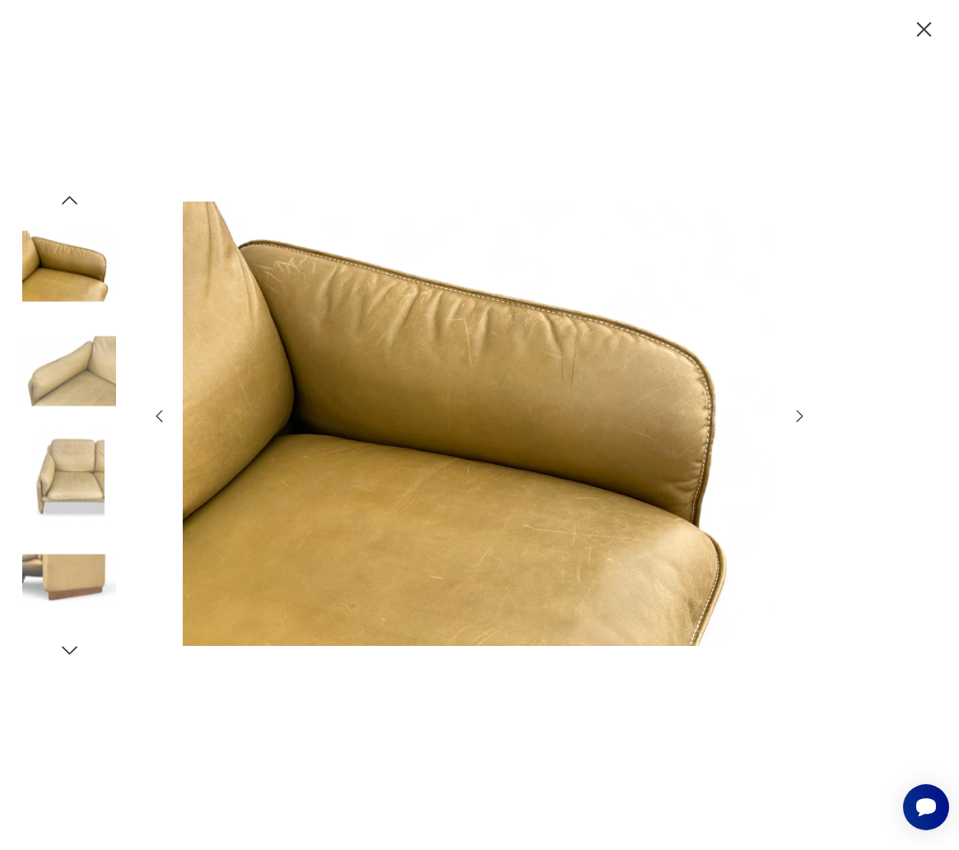
click at [796, 416] on icon "button" at bounding box center [800, 416] width 18 height 18
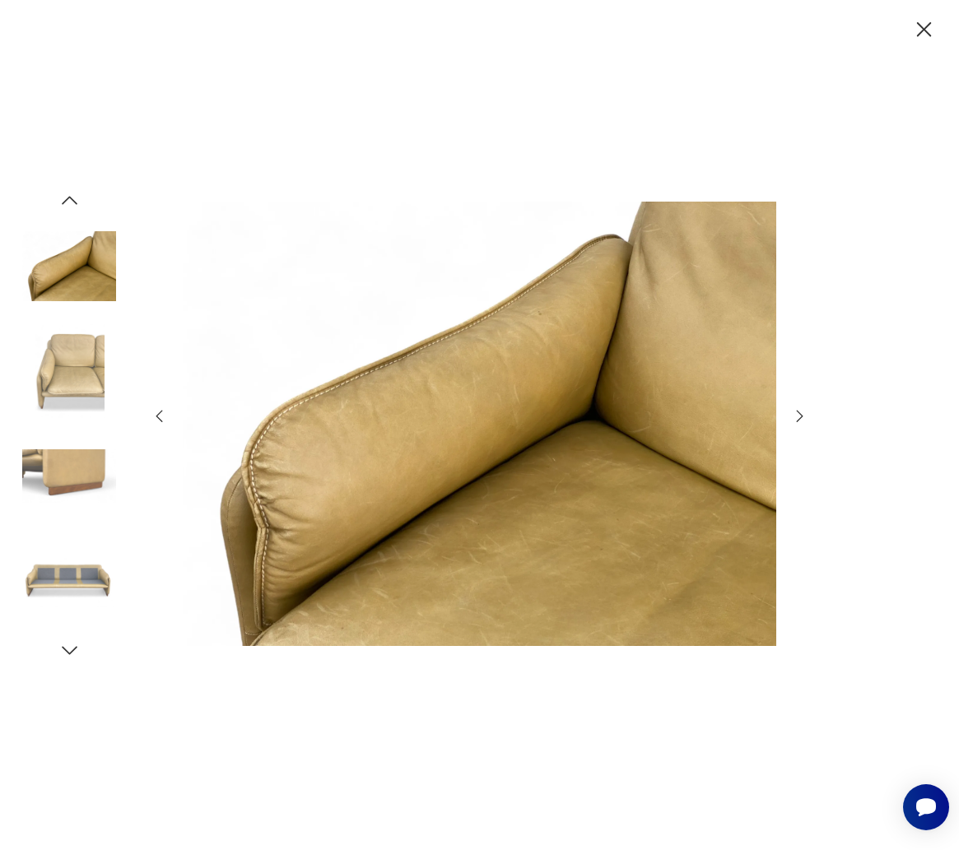
click at [796, 416] on icon "button" at bounding box center [800, 416] width 18 height 18
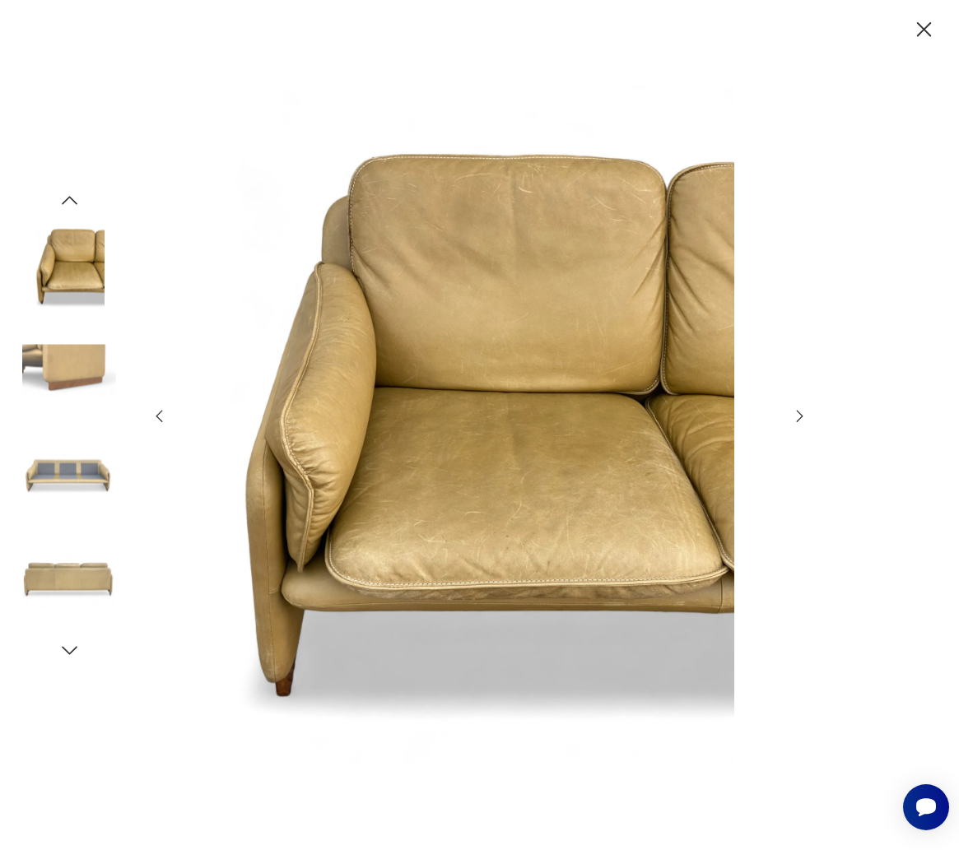
click at [796, 416] on icon "button" at bounding box center [800, 416] width 18 height 18
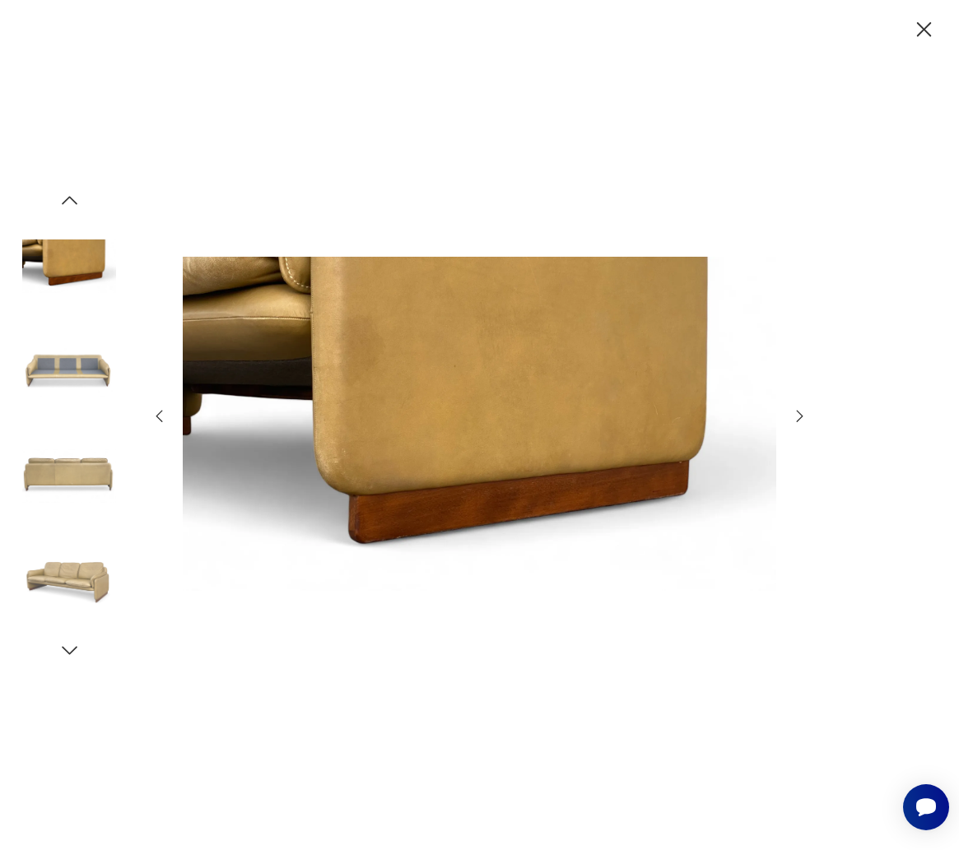
click at [796, 416] on icon "button" at bounding box center [800, 416] width 18 height 18
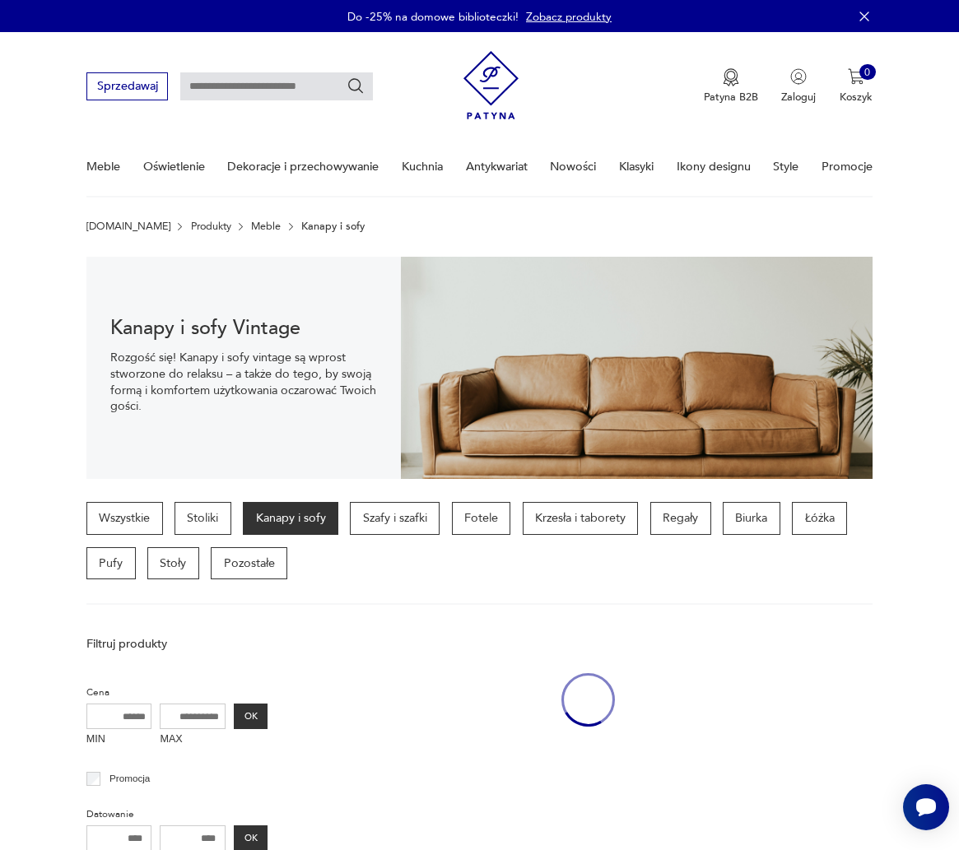
scroll to position [368, 0]
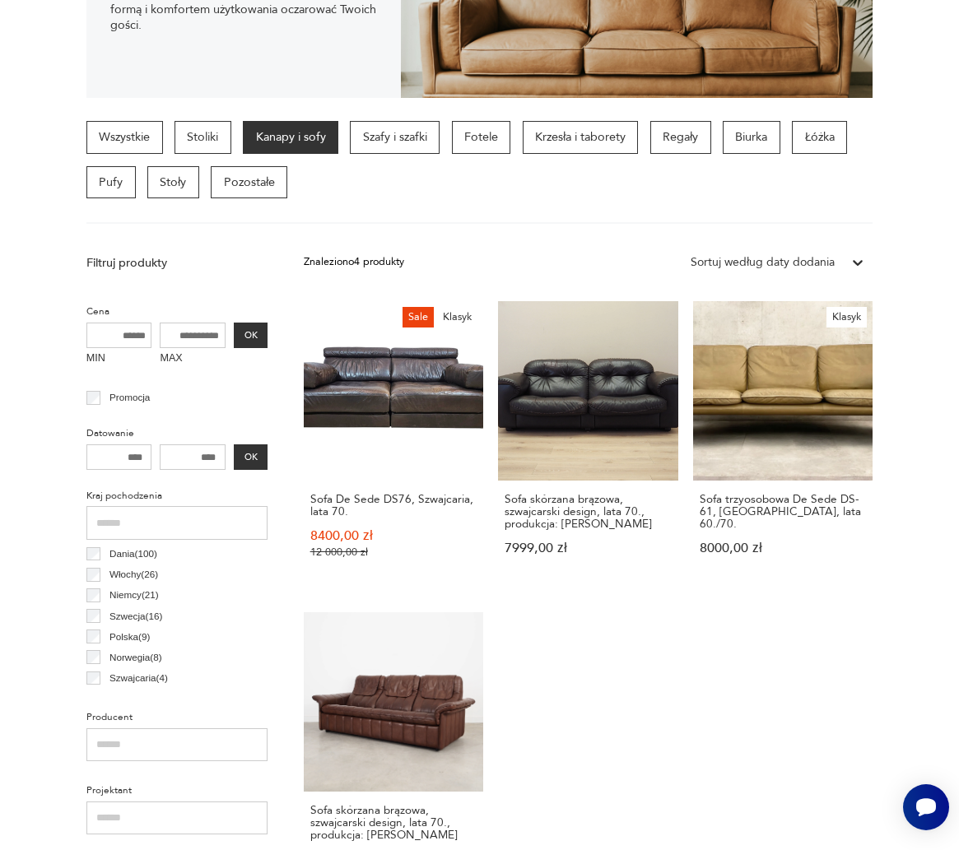
scroll to position [382, 0]
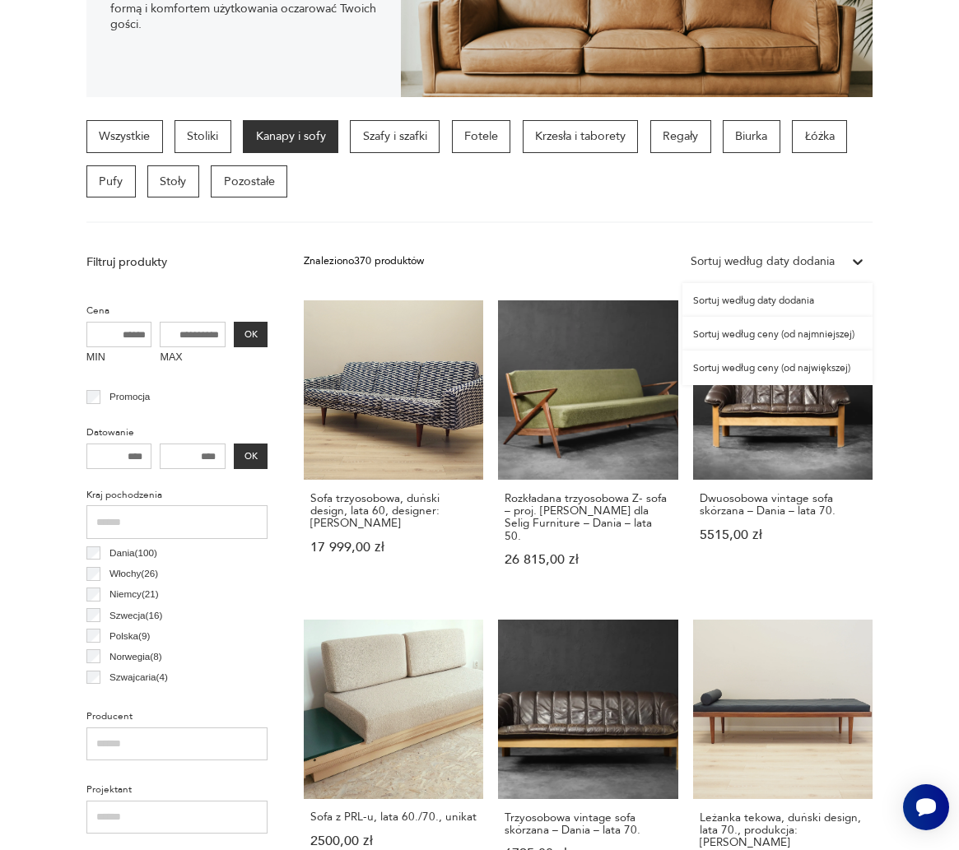
click at [858, 261] on icon at bounding box center [857, 261] width 16 height 16
click at [765, 337] on div "Sortuj według ceny (od najmniejszej)" at bounding box center [777, 334] width 190 height 34
